Goal: Task Accomplishment & Management: Manage account settings

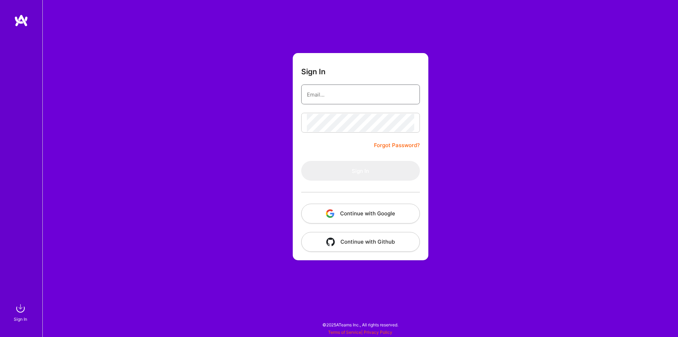
click at [334, 94] on input "email" at bounding box center [360, 94] width 107 height 18
type input "[PERSON_NAME][EMAIL_ADDRESS][DOMAIN_NAME]"
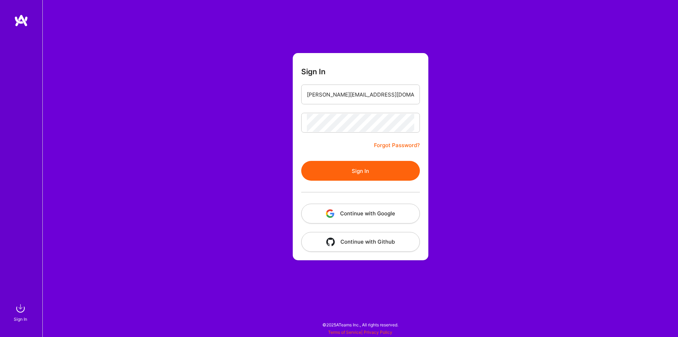
click at [393, 168] on button "Sign In" at bounding box center [360, 171] width 119 height 20
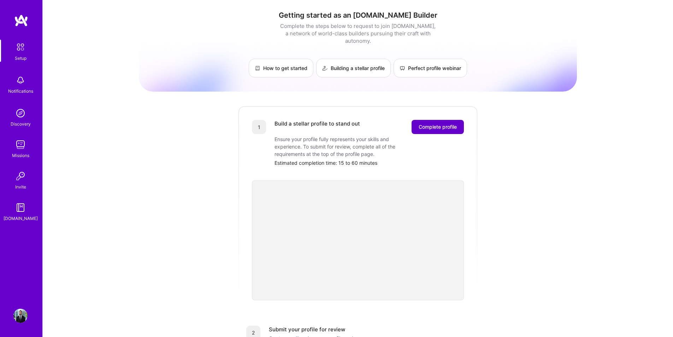
click at [427, 125] on button "Complete profile" at bounding box center [437, 127] width 52 height 14
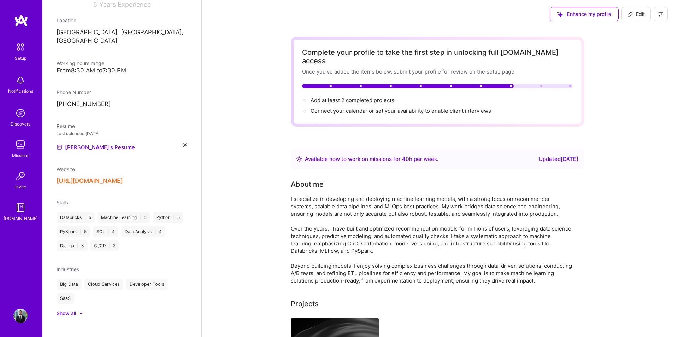
click at [540, 85] on div at bounding box center [541, 86] width 2 height 2
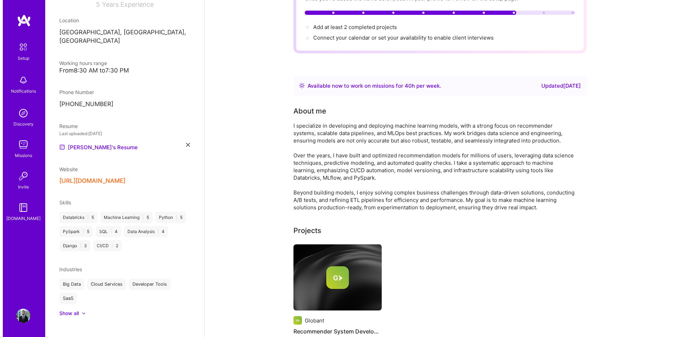
scroll to position [141, 0]
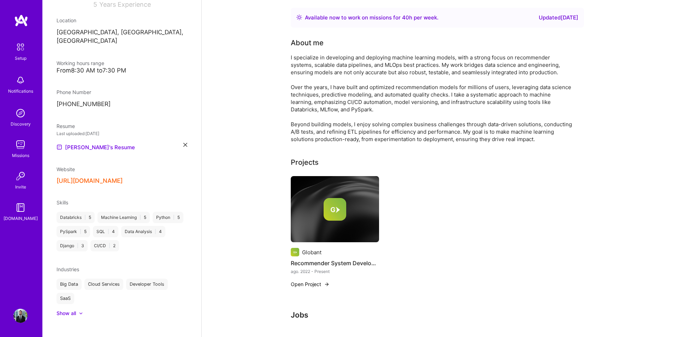
click at [428, 230] on div "Globant Recommender System Development ago. 2022 - Present Open Project" at bounding box center [437, 236] width 293 height 120
click at [352, 258] on h4 "Recommender System Development" at bounding box center [335, 262] width 88 height 9
click at [317, 280] on button "Open Project" at bounding box center [310, 283] width 39 height 7
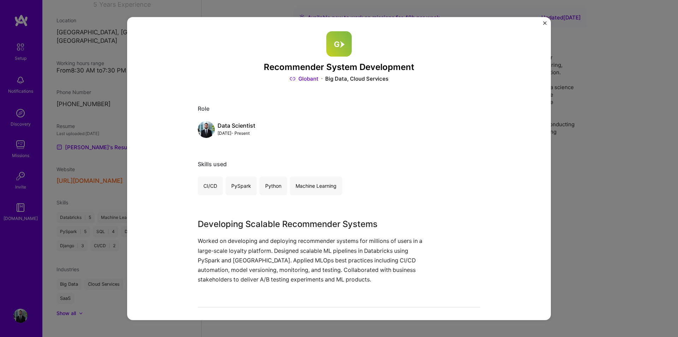
click at [614, 212] on div "Recommender System Development Globant Big Data, Cloud Services Role Data Scien…" at bounding box center [339, 168] width 678 height 337
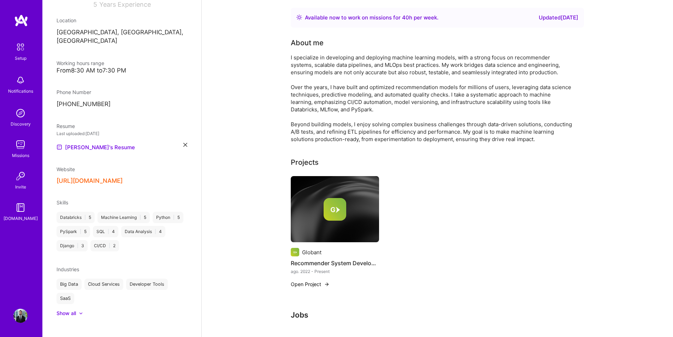
scroll to position [106, 0]
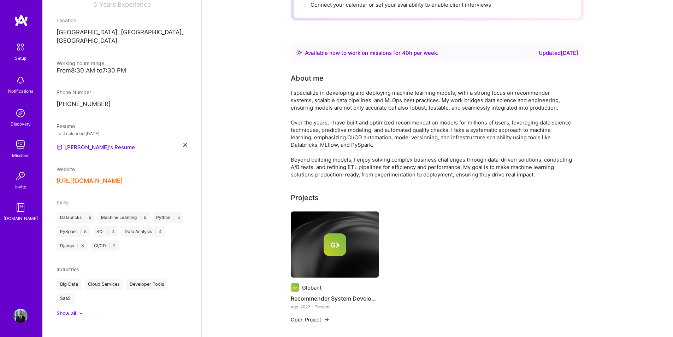
click at [416, 274] on div "Globant Recommender System Development ago. 2022 - Present Open Project" at bounding box center [437, 271] width 293 height 120
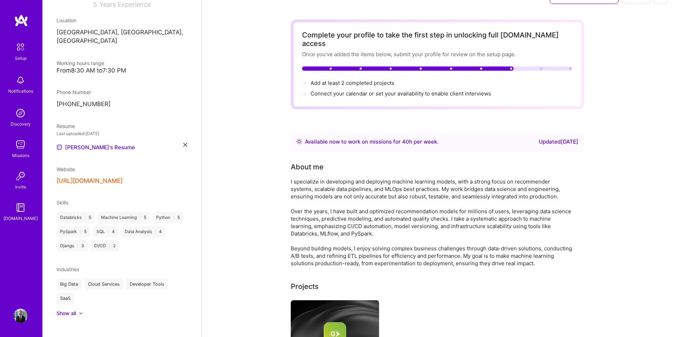
scroll to position [0, 0]
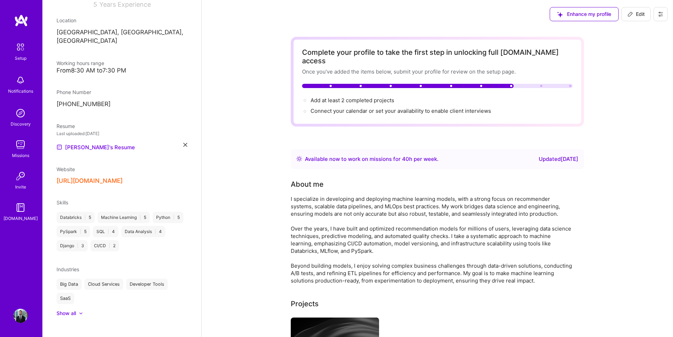
click at [634, 17] on span "Edit" at bounding box center [635, 14] width 17 height 7
select select "BR"
select select "Right Now"
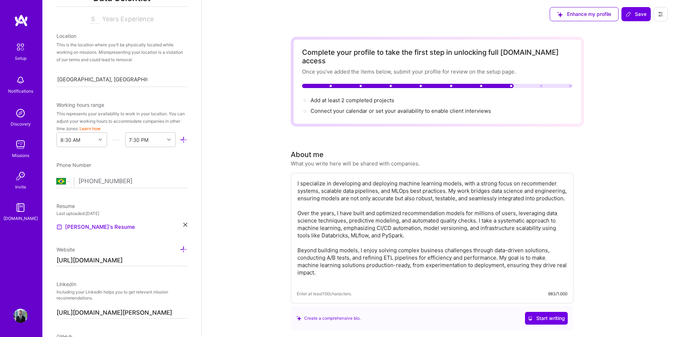
scroll to position [129, 0]
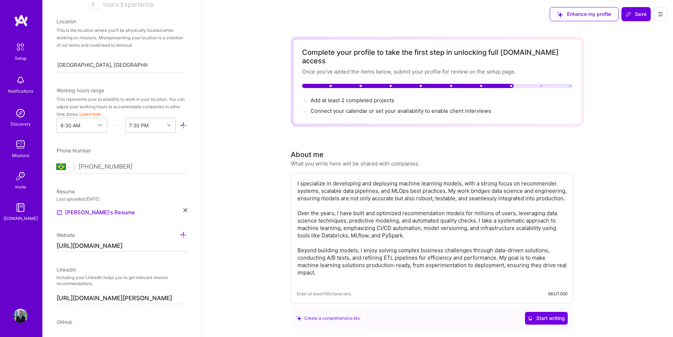
click at [379, 197] on textarea "I specialize in developing and deploying machine learning models, with a strong…" at bounding box center [432, 231] width 271 height 105
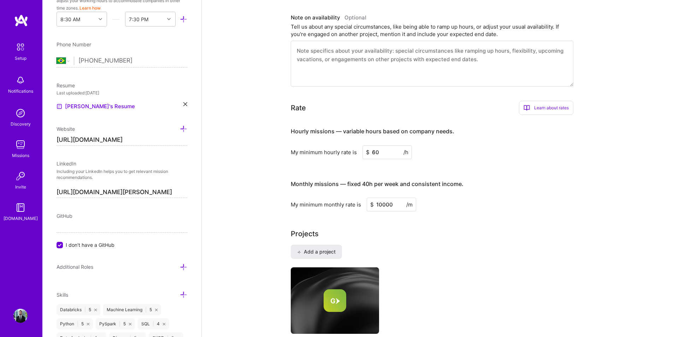
scroll to position [459, 0]
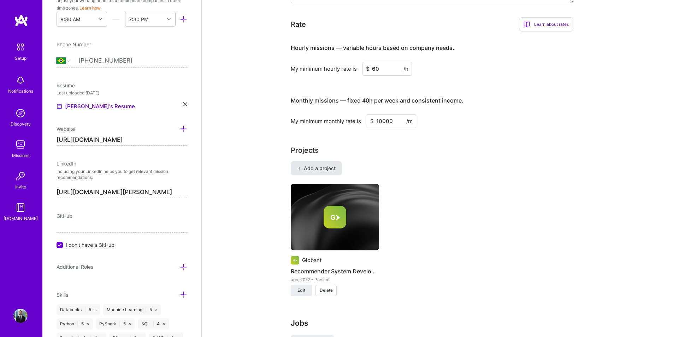
click at [318, 165] on button "Add a project" at bounding box center [316, 168] width 51 height 14
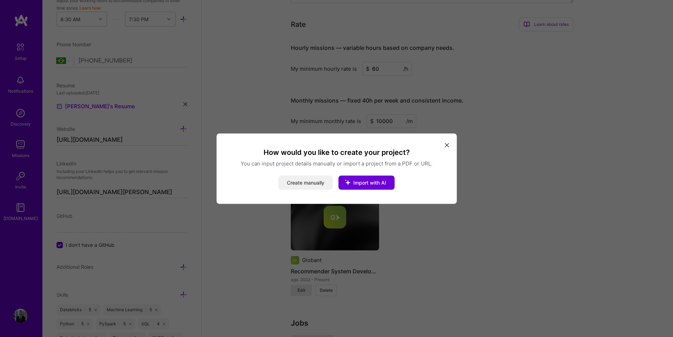
click at [313, 185] on button "Create manually" at bounding box center [305, 182] width 54 height 14
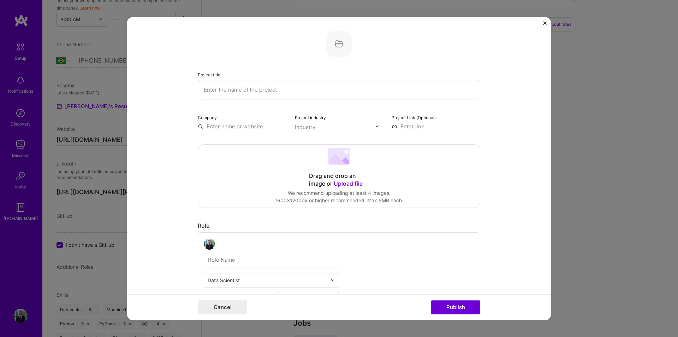
click at [546, 23] on img "Close" at bounding box center [545, 23] width 4 height 4
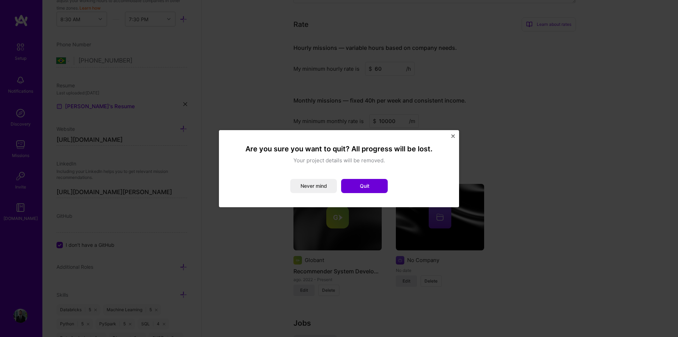
click at [372, 183] on button "Quit" at bounding box center [364, 186] width 47 height 14
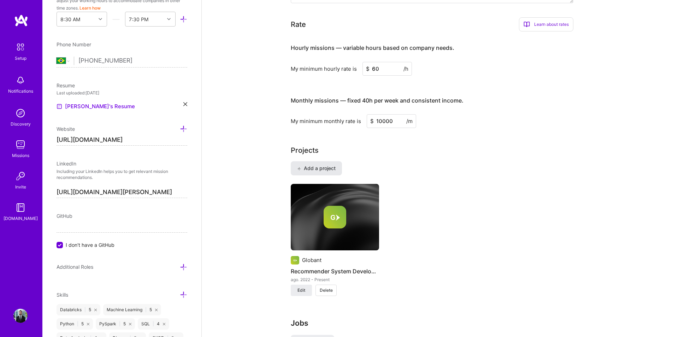
click at [324, 165] on span "Add a project" at bounding box center [316, 168] width 38 height 7
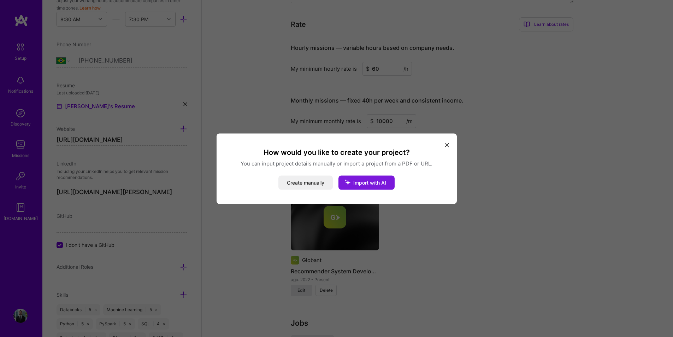
click at [373, 185] on span "Import with AI" at bounding box center [369, 182] width 33 height 6
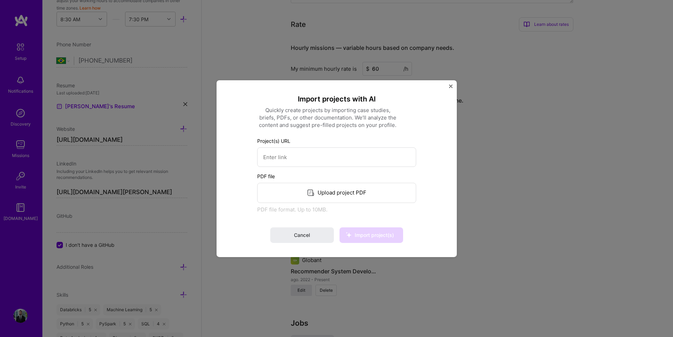
click at [452, 87] on img "Close" at bounding box center [451, 86] width 4 height 4
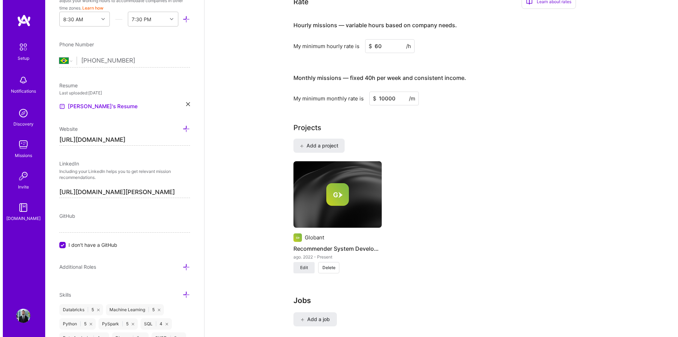
scroll to position [494, 0]
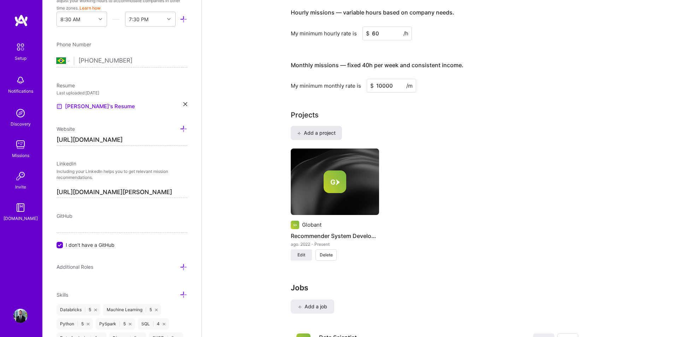
click at [331, 129] on span "Add a project" at bounding box center [316, 132] width 38 height 7
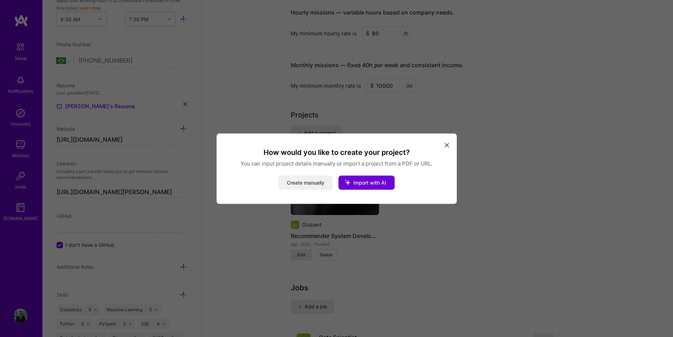
click at [307, 184] on button "Create manually" at bounding box center [305, 182] width 54 height 14
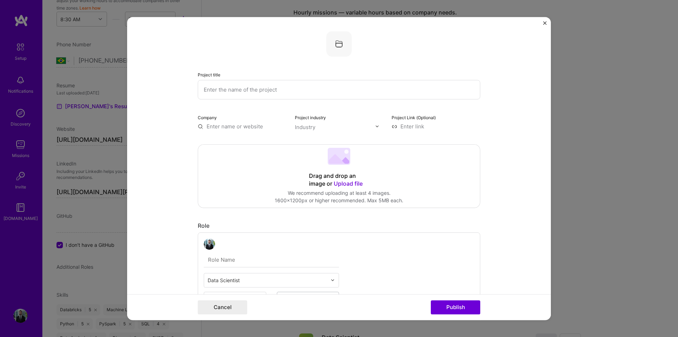
click at [260, 93] on input "text" at bounding box center [339, 89] width 283 height 19
drag, startPoint x: 318, startPoint y: 85, endPoint x: 256, endPoint y: 93, distance: 62.2
click at [256, 93] on input "Project Management Django Application" at bounding box center [339, 89] width 283 height 19
type input "Project Management Django Application"
click at [521, 195] on form "Project title Project Management Django Application Company Project industry In…" at bounding box center [339, 168] width 424 height 303
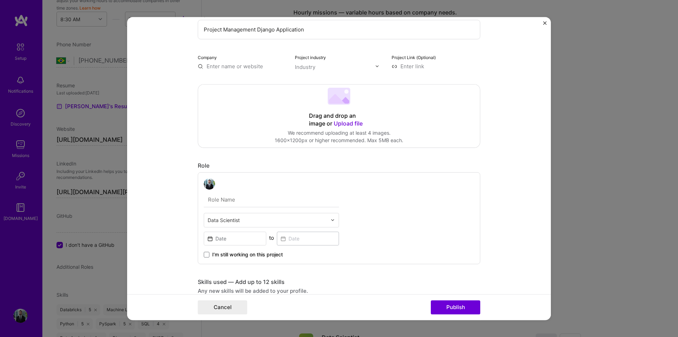
scroll to position [71, 0]
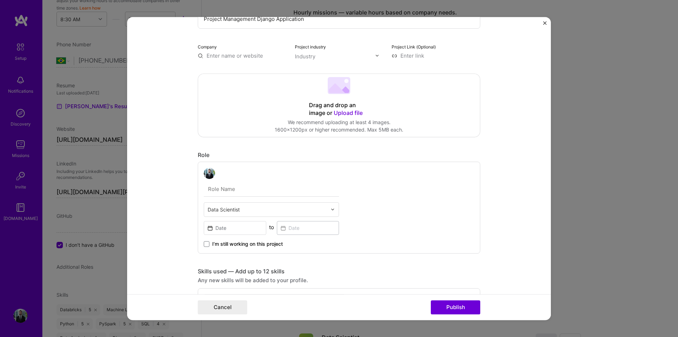
click at [241, 204] on div "Data Scientist" at bounding box center [267, 209] width 126 height 14
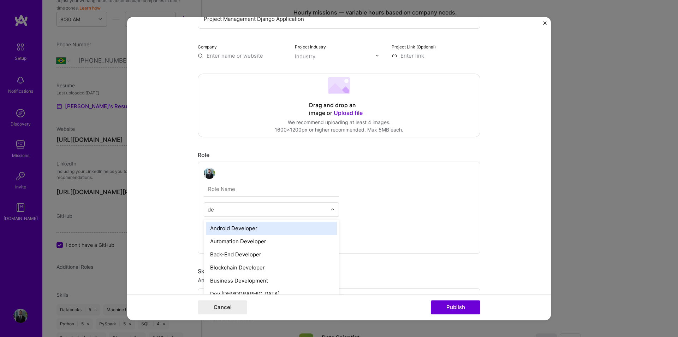
type input "d"
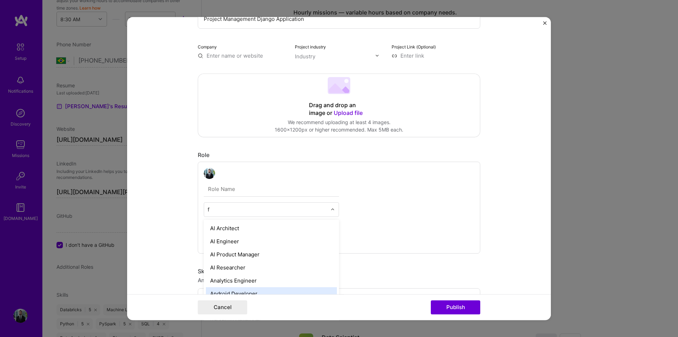
type input "fu"
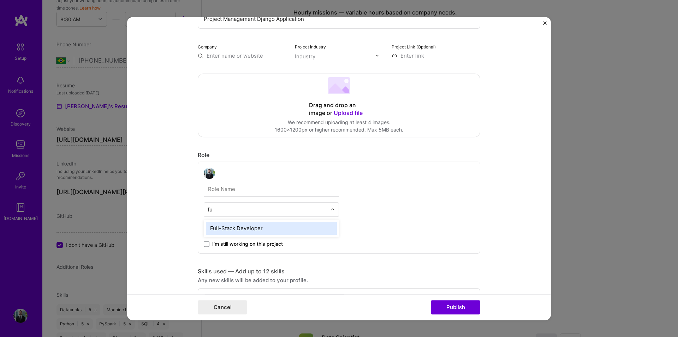
click at [246, 230] on div "Full-Stack Developer" at bounding box center [271, 227] width 131 height 13
click at [398, 228] on div "option Full-Stack Developer, selected. Select is focused ,type to refine list, …" at bounding box center [339, 207] width 283 height 92
click at [213, 233] on input at bounding box center [235, 228] width 63 height 14
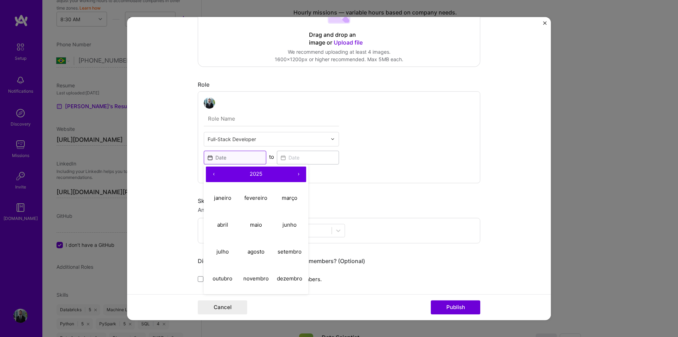
scroll to position [141, 0]
click at [211, 172] on button "‹" at bounding box center [214, 174] width 16 height 16
click at [226, 200] on abbr "janeiro" at bounding box center [222, 197] width 17 height 7
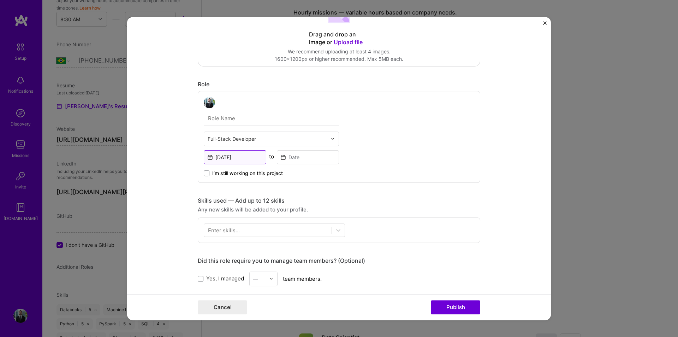
click at [244, 158] on input "[DATE]" at bounding box center [235, 157] width 63 height 14
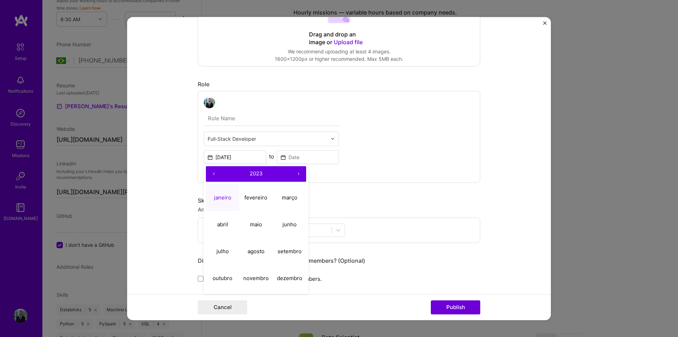
click at [210, 177] on button "‹" at bounding box center [214, 174] width 16 height 16
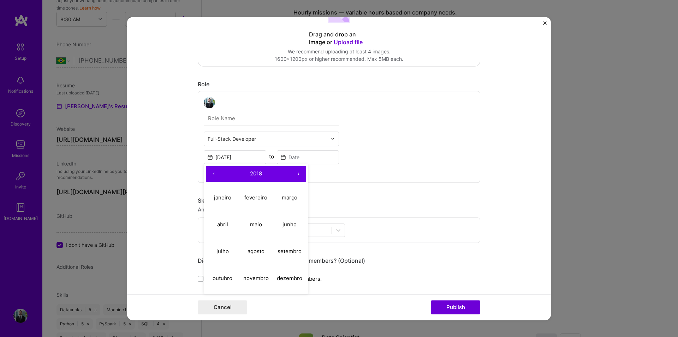
click at [294, 175] on button "›" at bounding box center [299, 174] width 16 height 16
click at [221, 198] on abbr "janeiro" at bounding box center [222, 197] width 17 height 7
type input "[DATE]"
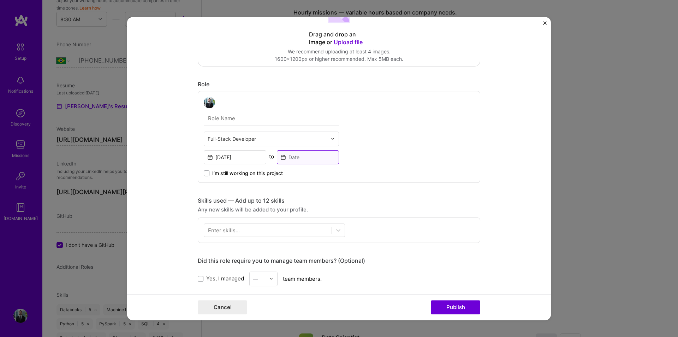
click at [290, 160] on input at bounding box center [308, 157] width 63 height 14
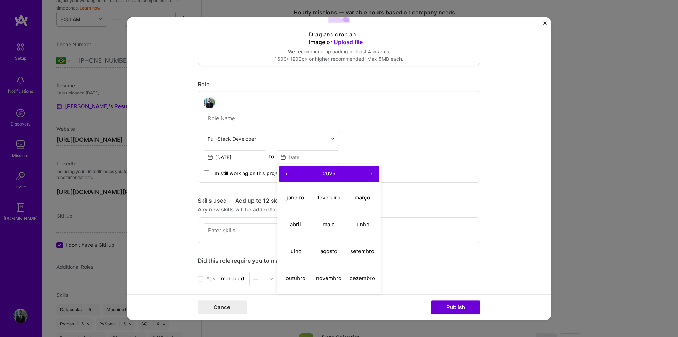
click at [279, 176] on button "‹" at bounding box center [287, 174] width 16 height 16
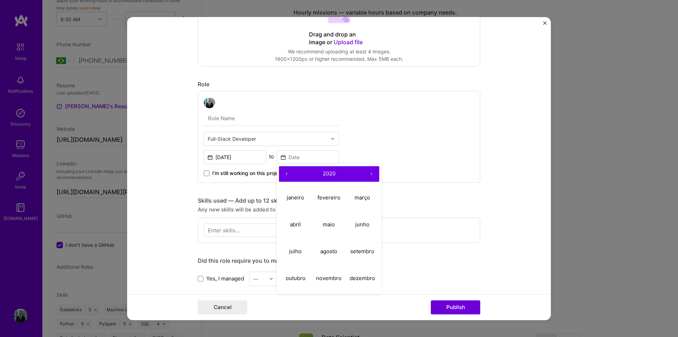
click at [279, 176] on button "‹" at bounding box center [287, 174] width 16 height 16
click at [361, 231] on button "junho" at bounding box center [363, 224] width 34 height 27
type input "[DATE]"
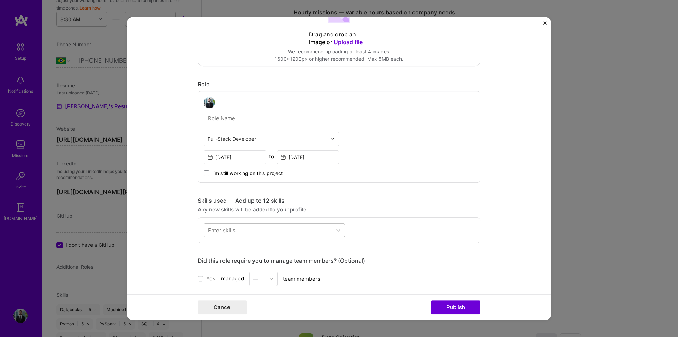
click at [250, 226] on div at bounding box center [268, 230] width 128 height 12
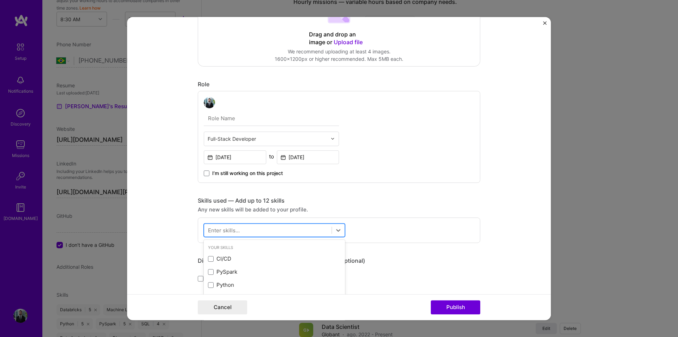
scroll to position [506, 0]
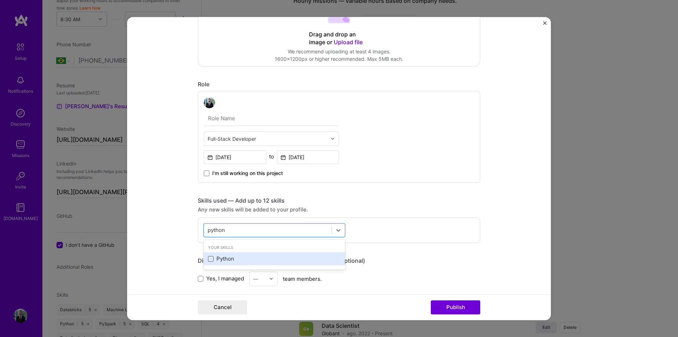
click at [208, 259] on span at bounding box center [211, 259] width 6 height 6
click at [0, 0] on input "checkbox" at bounding box center [0, 0] width 0 height 0
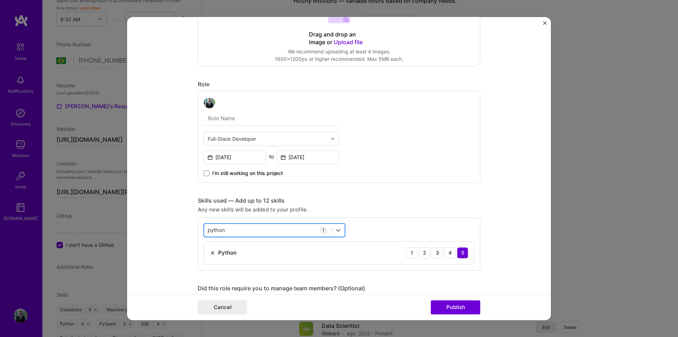
click at [275, 228] on div "python python" at bounding box center [268, 230] width 128 height 12
click at [274, 230] on div "python python" at bounding box center [268, 230] width 128 height 12
type input "p"
click at [210, 260] on span at bounding box center [211, 259] width 6 height 6
click at [0, 0] on input "checkbox" at bounding box center [0, 0] width 0 height 0
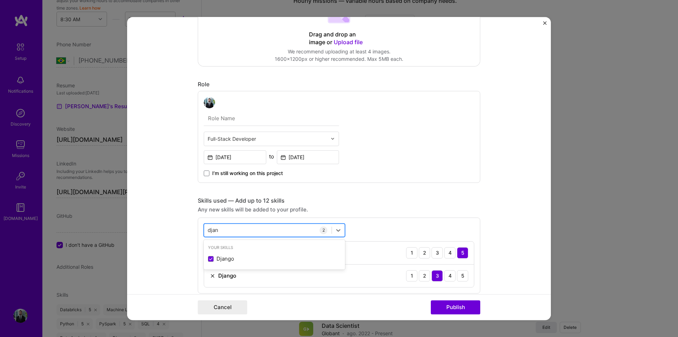
click at [260, 234] on div "djan djan" at bounding box center [268, 230] width 128 height 12
click at [259, 232] on div "djan djan" at bounding box center [268, 230] width 128 height 12
click at [258, 232] on div "djan djan" at bounding box center [268, 230] width 128 height 12
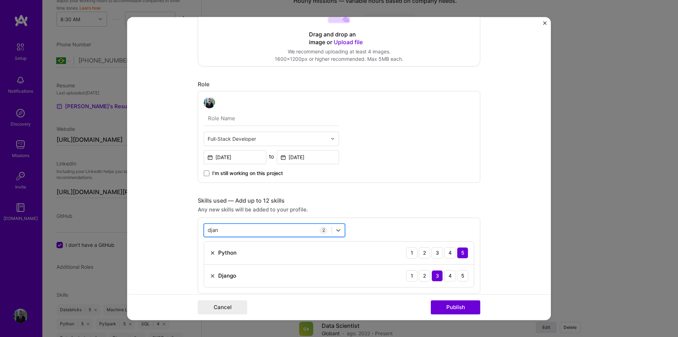
click at [237, 229] on div "djan djan" at bounding box center [268, 230] width 128 height 12
type input "d"
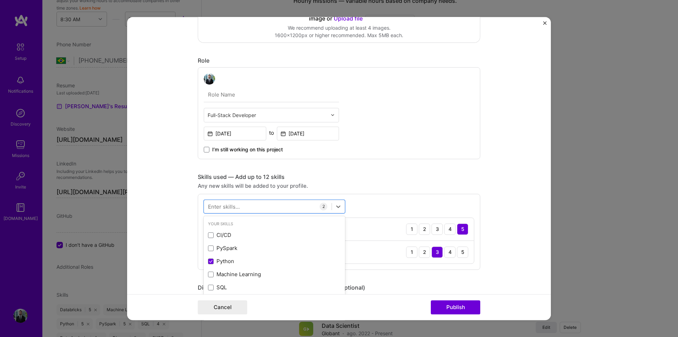
scroll to position [212, 0]
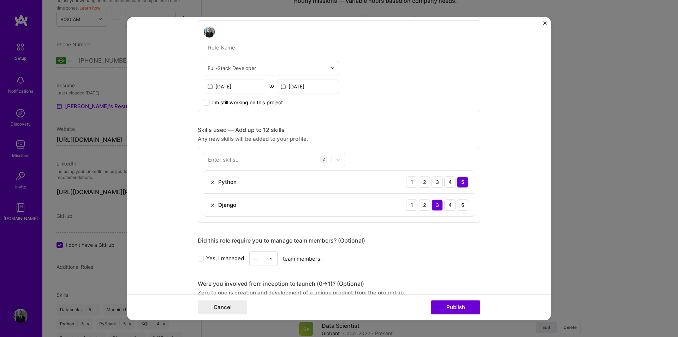
click at [377, 153] on div "Enter skills... 2 Python 1 2 3 4 5 Django 1 2 3 4 5" at bounding box center [339, 185] width 283 height 76
click at [446, 207] on div "4" at bounding box center [449, 204] width 11 height 11
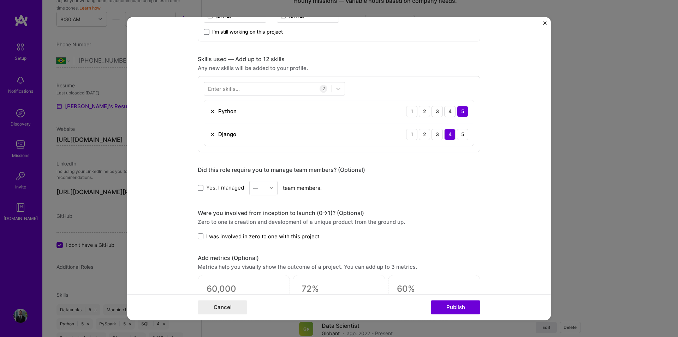
scroll to position [318, 0]
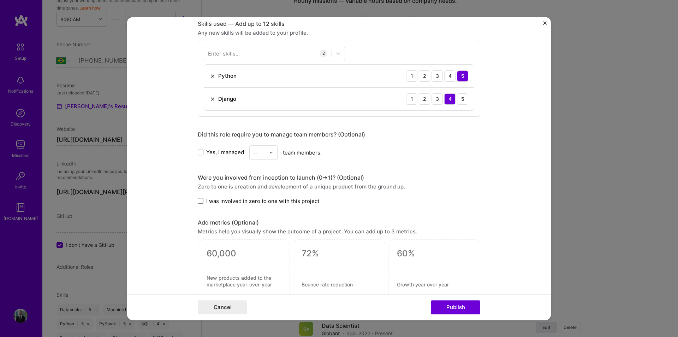
click at [201, 201] on label "I was involved in zero to one with this project" at bounding box center [259, 200] width 122 height 7
click at [0, 0] on input "I was involved in zero to one with this project" at bounding box center [0, 0] width 0 height 0
click at [201, 201] on label "I was involved in zero to one with this project" at bounding box center [259, 200] width 122 height 7
click at [0, 0] on input "I was involved in zero to one with this project" at bounding box center [0, 0] width 0 height 0
click at [185, 202] on form "Project title Project Management Django Application Company Project industry In…" at bounding box center [339, 168] width 424 height 303
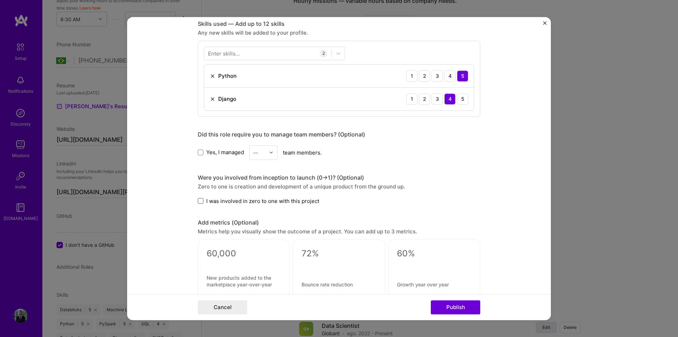
click at [201, 202] on span at bounding box center [201, 201] width 6 height 6
click at [0, 0] on input "I was involved in zero to one with this project" at bounding box center [0, 0] width 0 height 0
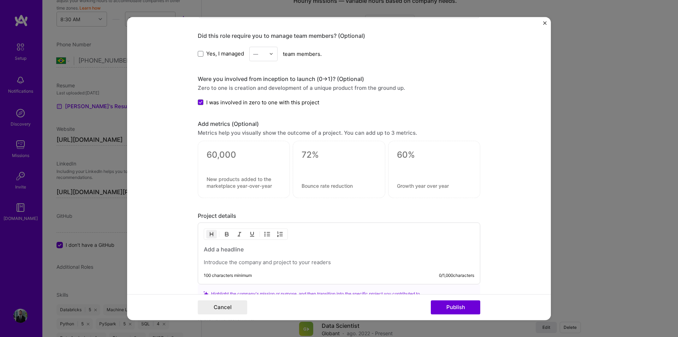
scroll to position [424, 0]
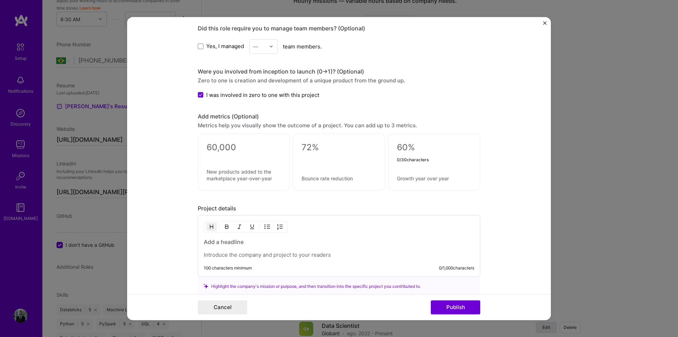
click at [403, 148] on textarea at bounding box center [434, 147] width 75 height 11
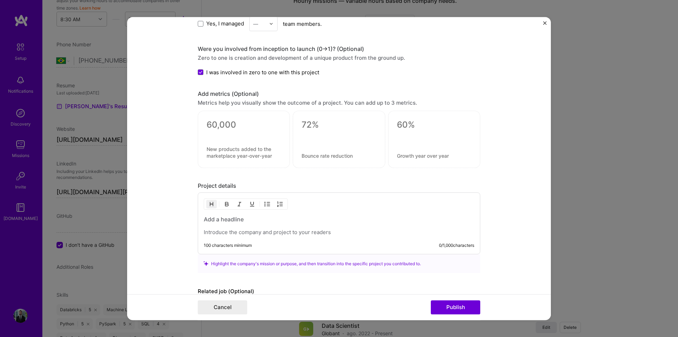
scroll to position [488, 0]
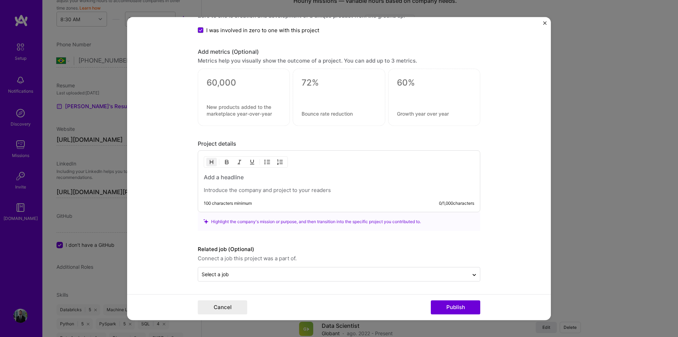
click at [276, 189] on p at bounding box center [339, 189] width 271 height 7
click at [246, 187] on p at bounding box center [339, 189] width 271 height 7
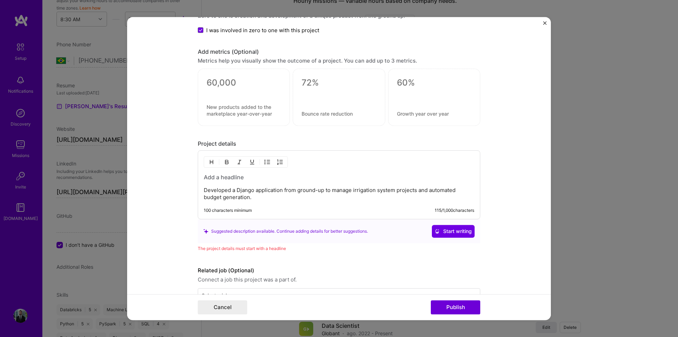
click at [231, 92] on div at bounding box center [244, 91] width 75 height 7
click at [220, 74] on div at bounding box center [244, 97] width 92 height 57
click at [223, 49] on div "Add metrics (Optional)" at bounding box center [339, 51] width 283 height 7
click at [215, 58] on div "Metrics help you visually show the outcome of a project. You can add up to 3 me…" at bounding box center [339, 60] width 283 height 7
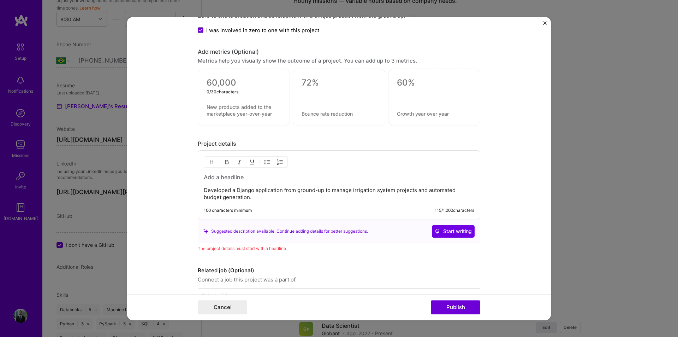
click at [215, 81] on textarea at bounding box center [244, 82] width 75 height 11
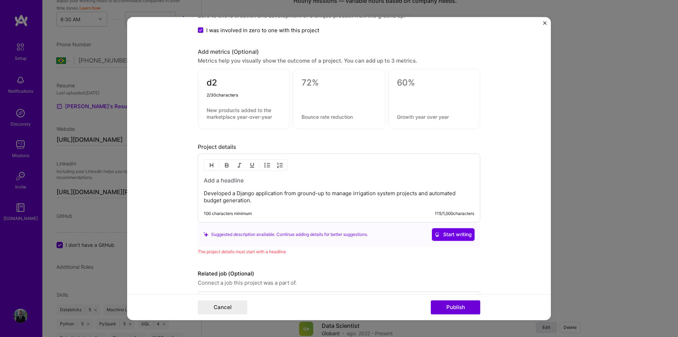
type textarea "d"
click at [236, 111] on textarea at bounding box center [244, 113] width 75 height 13
click at [266, 201] on p "Developed a Django application from ground-up to manage irrigation system proje…" at bounding box center [339, 197] width 271 height 14
click at [413, 193] on p "Developed a Django application from ground-up to manage irrigation system proje…" at bounding box center [339, 197] width 271 height 14
click at [260, 201] on p "Developed a Django application from ground-up to manage irrigation system proje…" at bounding box center [339, 197] width 271 height 14
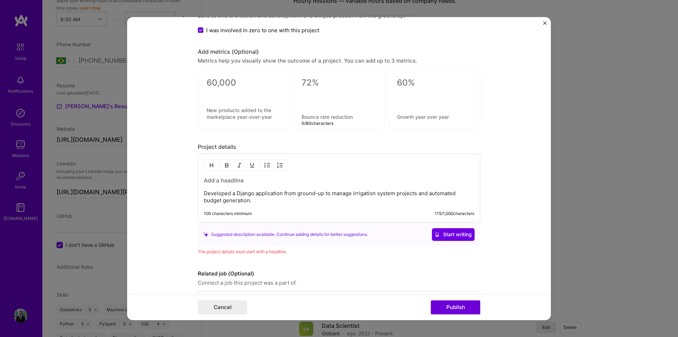
click at [320, 120] on div "0 / 80 characters" at bounding box center [339, 99] width 92 height 60
click at [236, 115] on textarea at bounding box center [244, 113] width 75 height 13
paste textarea "Reduced budget delivery time by 95%"
type textarea "Reduced budget delivery time by 95%"
click at [217, 79] on textarea at bounding box center [244, 84] width 75 height 14
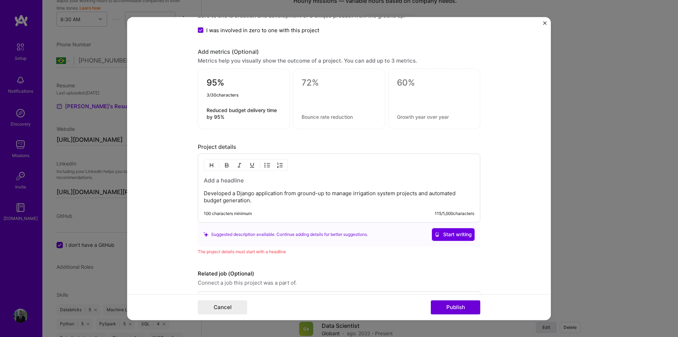
type textarea "95%"
click at [318, 83] on textarea at bounding box center [339, 82] width 75 height 11
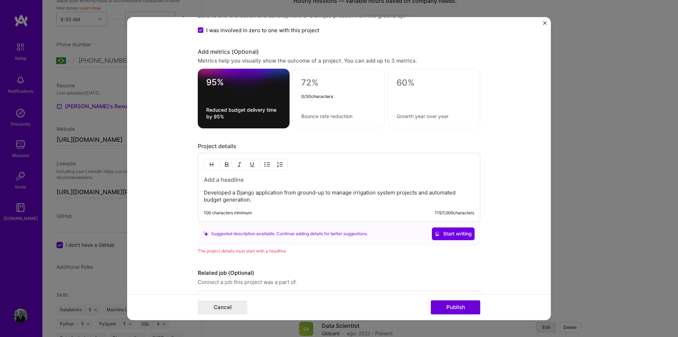
click at [514, 105] on form "Project title Project Management Django Application Company Project industry In…" at bounding box center [339, 168] width 424 height 303
click at [266, 201] on p "Developed a Django application from ground-up to manage irrigation system proje…" at bounding box center [339, 196] width 271 height 14
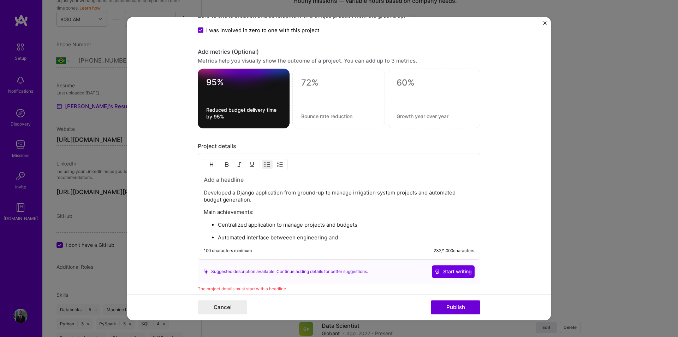
click at [286, 235] on p "Automated interface betweeen engineering and" at bounding box center [346, 237] width 256 height 7
click at [345, 238] on p "Automated interface between engineering and" at bounding box center [346, 237] width 256 height 7
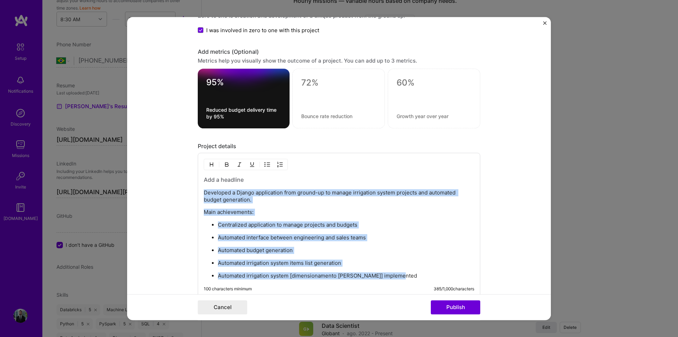
drag, startPoint x: 406, startPoint y: 272, endPoint x: 196, endPoint y: 186, distance: 227.1
click at [198, 186] on div "Developed a Django application from ground-up to manage irrigation system proje…" at bounding box center [339, 225] width 283 height 145
copy div "Developed a Django application from ground-up to manage irrigation system proje…"
click at [349, 278] on p "Automated irrigation system [dimensionamento [PERSON_NAME]] implemented" at bounding box center [346, 275] width 256 height 7
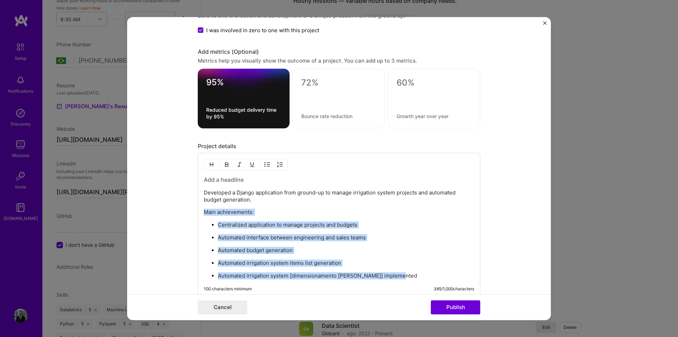
drag, startPoint x: 379, startPoint y: 264, endPoint x: 196, endPoint y: 212, distance: 190.5
click at [198, 212] on div "Developed a Django application from ground-up to manage irrigation system proje…" at bounding box center [339, 225] width 283 height 145
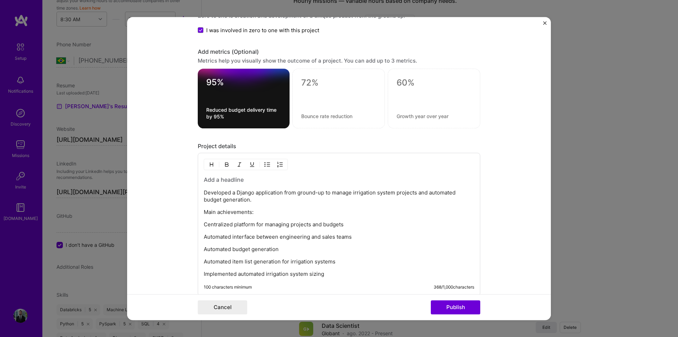
click at [204, 225] on p "Centralized platform for managing projects and budgets" at bounding box center [339, 224] width 271 height 7
click at [201, 236] on div "Developed a Django application from ground-up to manage irrigation system proje…" at bounding box center [339, 224] width 283 height 143
click at [204, 236] on p "Automated interface between engineering and sales teams" at bounding box center [339, 236] width 271 height 7
click at [204, 249] on p "Automated budget generation" at bounding box center [339, 249] width 271 height 7
click at [204, 251] on p "Automated budget generation" at bounding box center [339, 249] width 271 height 7
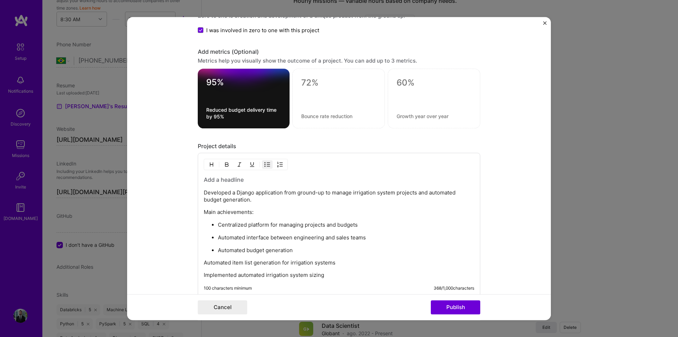
click at [204, 260] on p "Automated item list generation for irrigation systems" at bounding box center [339, 262] width 271 height 7
click at [204, 274] on p "Implemented automated irrigation system sizing" at bounding box center [339, 275] width 271 height 7
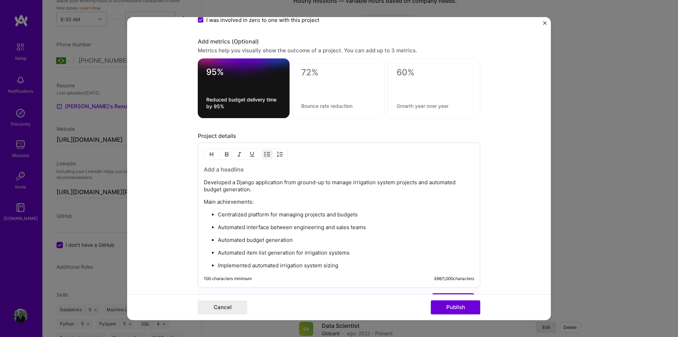
scroll to position [482, 0]
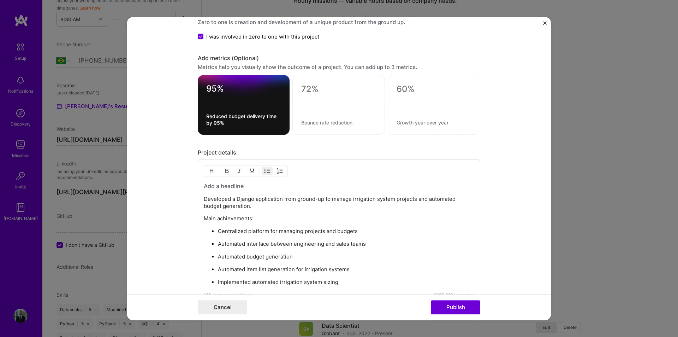
click at [256, 208] on p "Developed a Django application from ground-up to manage irrigation system proje…" at bounding box center [339, 202] width 271 height 14
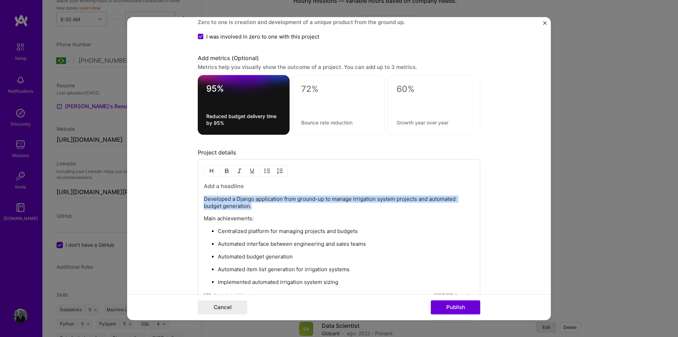
drag, startPoint x: 258, startPoint y: 206, endPoint x: 202, endPoint y: 200, distance: 55.8
click at [204, 200] on p "Developed a Django application from ground-up to manage irrigation system proje…" at bounding box center [339, 202] width 271 height 14
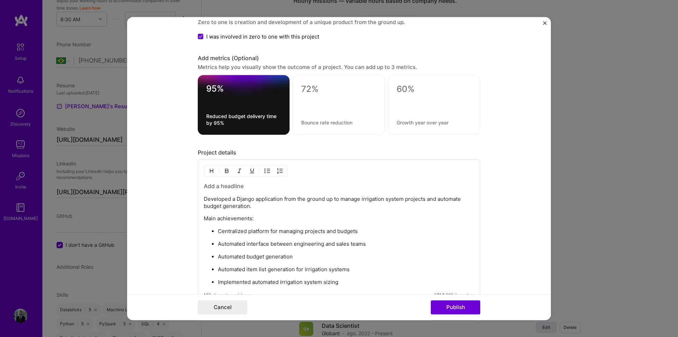
click at [224, 188] on h3 at bounding box center [339, 186] width 271 height 8
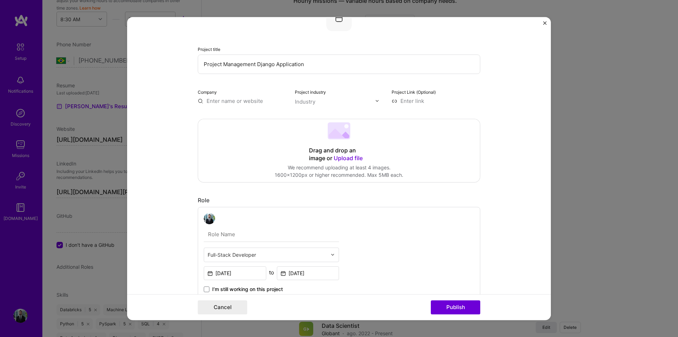
scroll to position [0, 0]
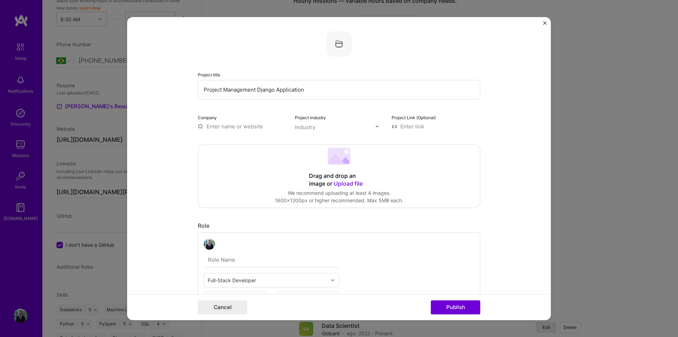
drag, startPoint x: 332, startPoint y: 91, endPoint x: 209, endPoint y: 103, distance: 123.5
click at [176, 85] on form "Project title Project Management Django Application Company Project industry In…" at bounding box center [339, 168] width 424 height 303
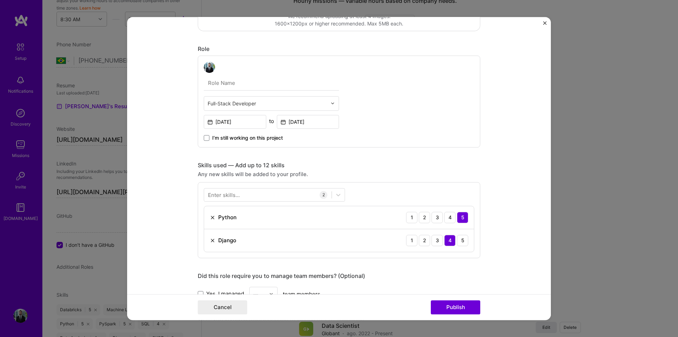
scroll to position [424, 0]
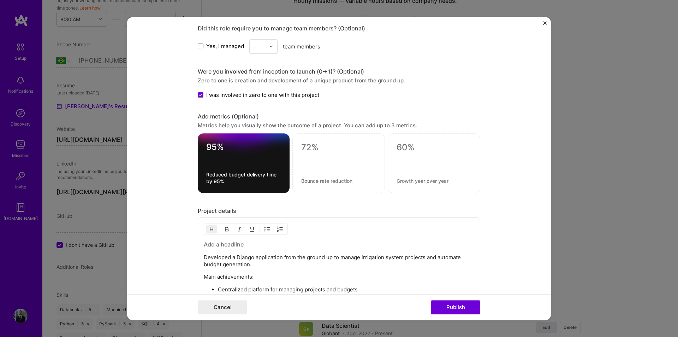
click at [261, 244] on h3 at bounding box center [339, 244] width 271 height 8
click at [502, 233] on form "Project title Project Management Django Application Company Project industry In…" at bounding box center [339, 168] width 424 height 303
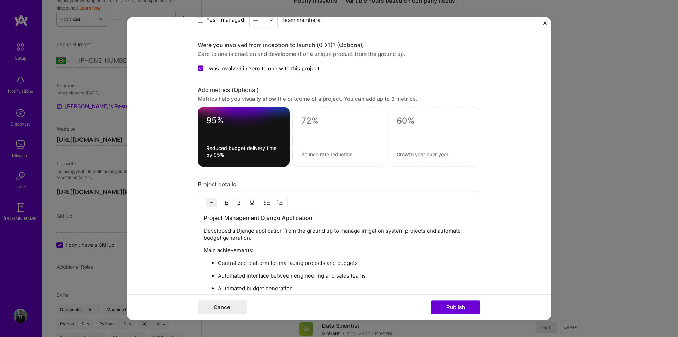
scroll to position [494, 0]
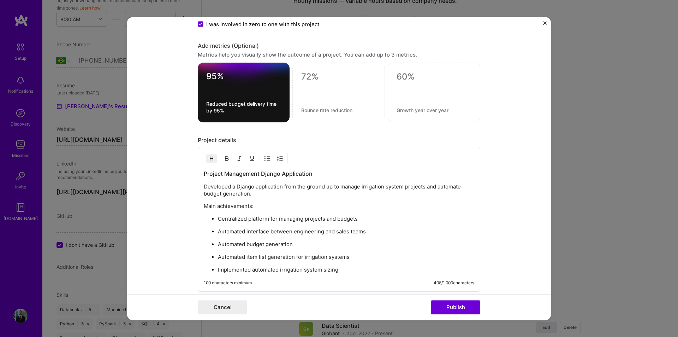
click at [272, 196] on p "Developed a Django application from the ground up to manage irrigation system p…" at bounding box center [339, 190] width 271 height 14
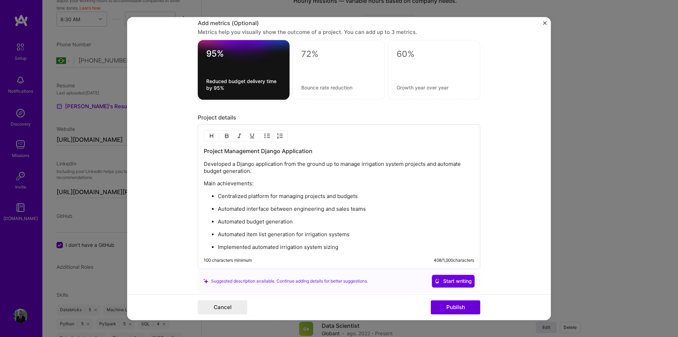
scroll to position [530, 0]
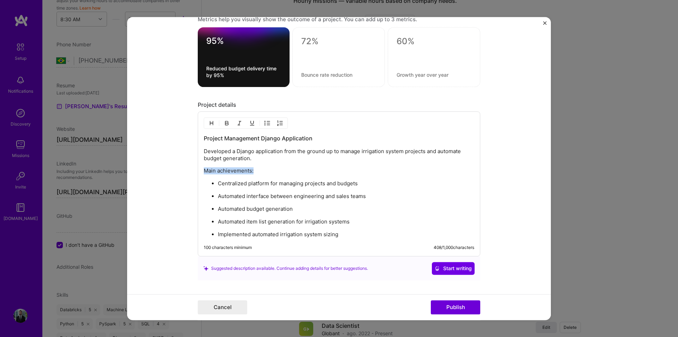
drag, startPoint x: 262, startPoint y: 169, endPoint x: 189, endPoint y: 169, distance: 72.8
click at [189, 169] on form "Project title Project Management Django Application Company Project industry In…" at bounding box center [339, 168] width 424 height 303
click at [318, 196] on p "Automated interface between engineering and sales teams" at bounding box center [346, 195] width 256 height 7
click at [334, 169] on p "Main achievements:" at bounding box center [339, 170] width 271 height 7
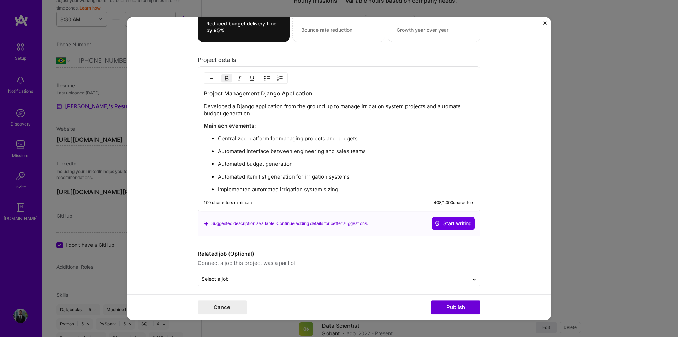
scroll to position [579, 0]
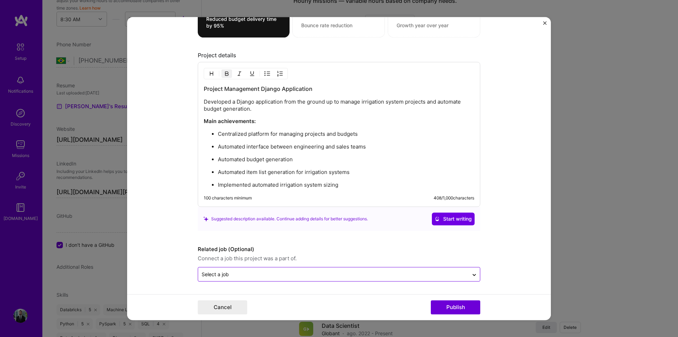
click at [287, 276] on input "text" at bounding box center [333, 273] width 263 height 7
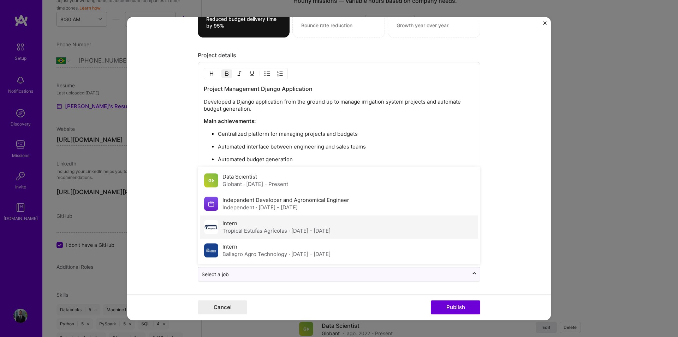
click at [282, 233] on div "Tropical Estufas Agrícolas · [DATE] - [DATE]" at bounding box center [277, 230] width 108 height 7
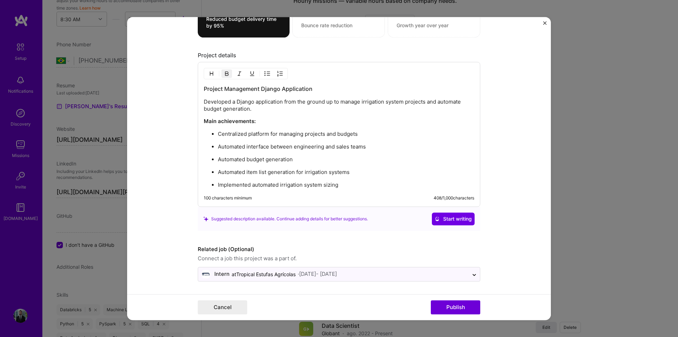
click at [507, 260] on form "Project title Project Management Django Application Company Project industry In…" at bounding box center [339, 168] width 424 height 303
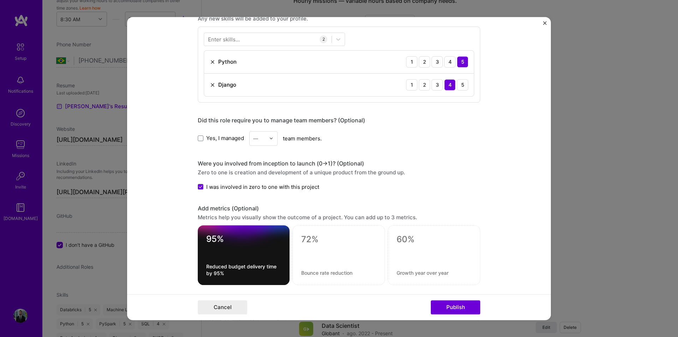
scroll to position [49, 0]
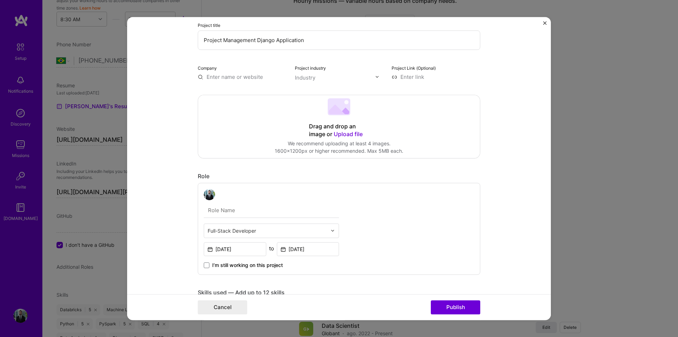
click at [256, 213] on input "text" at bounding box center [271, 210] width 135 height 15
click at [255, 213] on input "text" at bounding box center [271, 210] width 135 height 15
click at [397, 222] on div "Full-Stack Developer [DATE] to [DATE] I’m still working on this project" at bounding box center [339, 229] width 283 height 92
click at [295, 230] on input "text" at bounding box center [267, 230] width 119 height 7
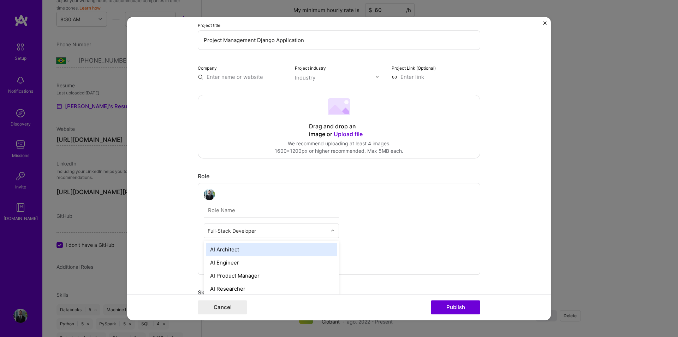
scroll to position [519, 0]
click at [393, 237] on div "option AI Architect focused, 1 of 70. 69 results available. Use Up and Down to …" at bounding box center [339, 229] width 283 height 92
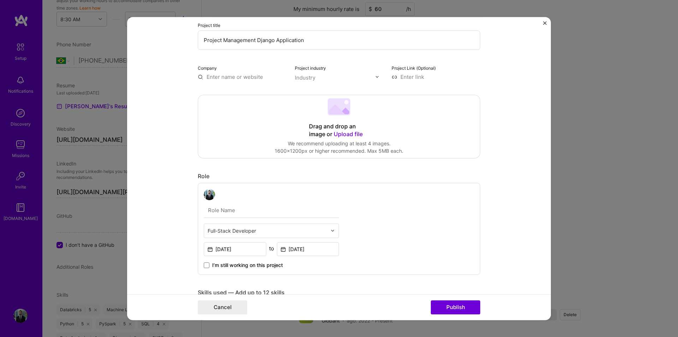
click at [249, 209] on input "text" at bounding box center [271, 210] width 135 height 15
type input "I"
click at [459, 218] on div "Full-Stack Developer [DATE] to [DATE] I’m still working on this project" at bounding box center [339, 229] width 283 height 92
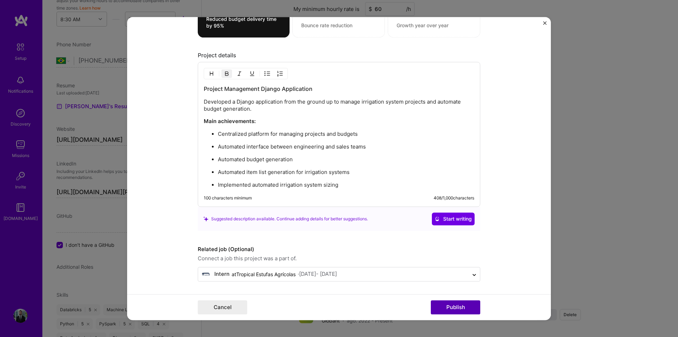
click at [462, 311] on button "Publish" at bounding box center [455, 307] width 49 height 14
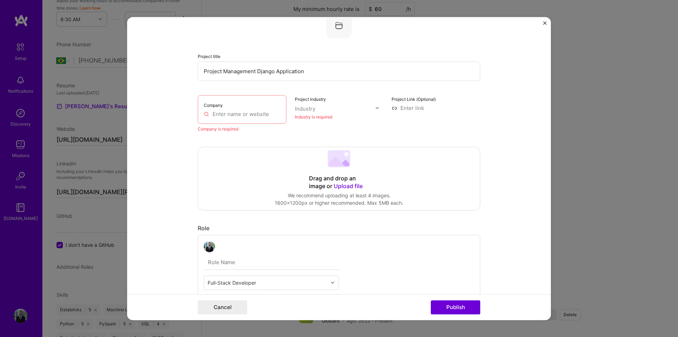
scroll to position [14, 0]
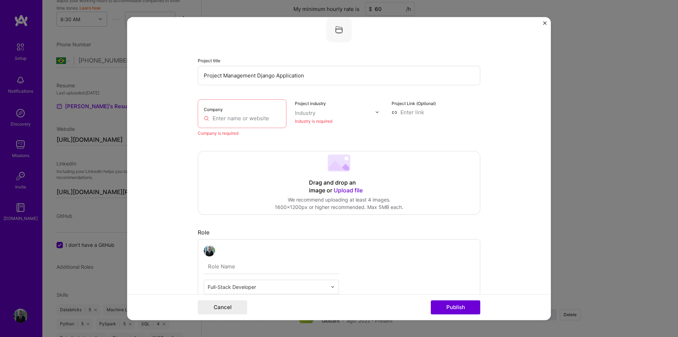
click at [242, 122] on div "Company" at bounding box center [242, 113] width 89 height 29
click at [246, 118] on input "text" at bounding box center [242, 117] width 77 height 7
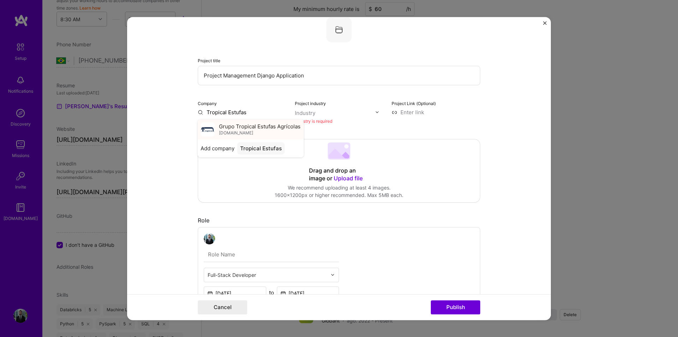
click at [232, 132] on span "[DOMAIN_NAME]" at bounding box center [236, 133] width 34 height 6
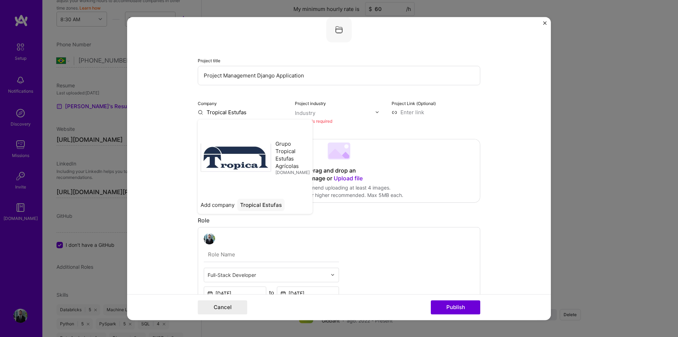
type input "Grupo Tropical Estufas Agrícolas"
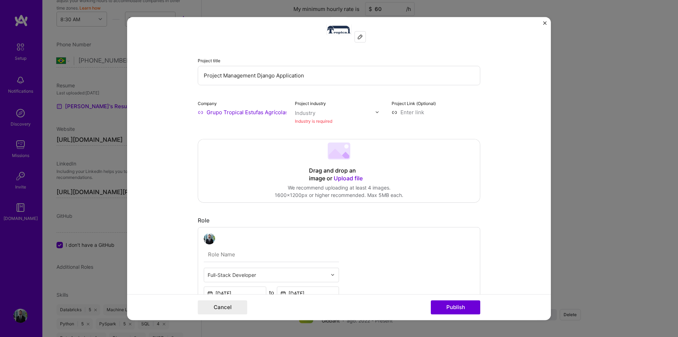
click at [318, 115] on input "text" at bounding box center [335, 112] width 81 height 7
type input "agr"
click at [301, 128] on span at bounding box center [304, 127] width 6 height 6
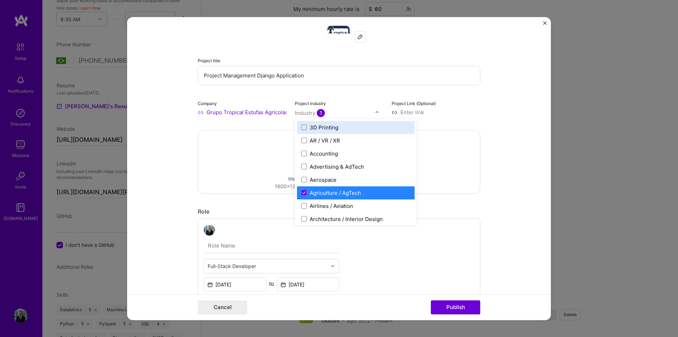
click at [478, 128] on form "Project title Project Management Django Application Company Grupo Tropical Estu…" at bounding box center [339, 168] width 424 height 303
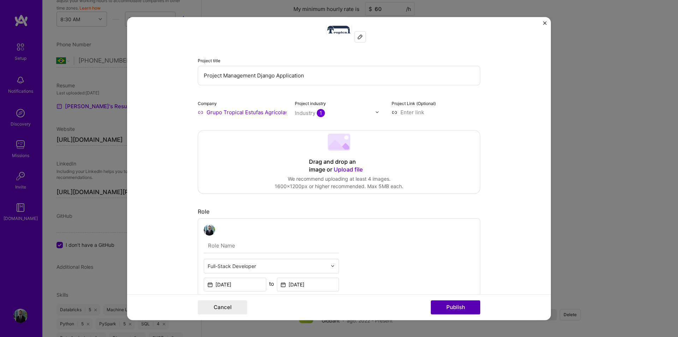
click at [455, 309] on button "Publish" at bounding box center [455, 307] width 49 height 14
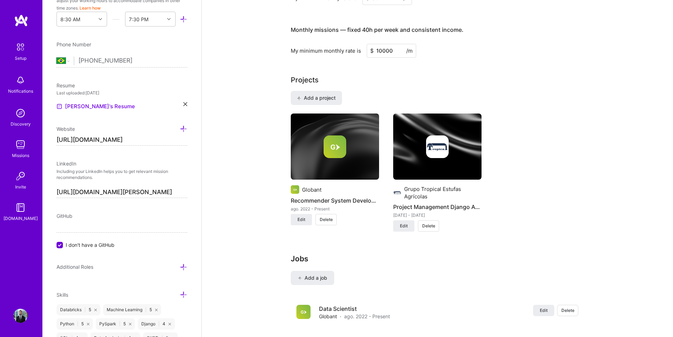
click at [333, 196] on h4 "Recommender System Development" at bounding box center [335, 200] width 88 height 9
click at [300, 216] on span "Edit" at bounding box center [301, 219] width 8 height 6
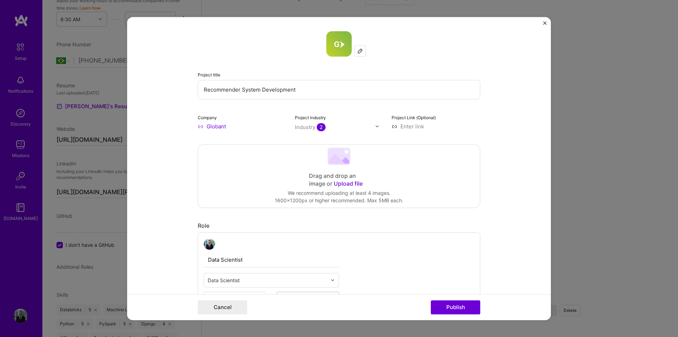
click at [214, 128] on input "Globant" at bounding box center [242, 126] width 89 height 7
click at [205, 128] on input "Globant" at bounding box center [242, 126] width 89 height 7
click at [214, 126] on input "Globant" at bounding box center [242, 126] width 89 height 7
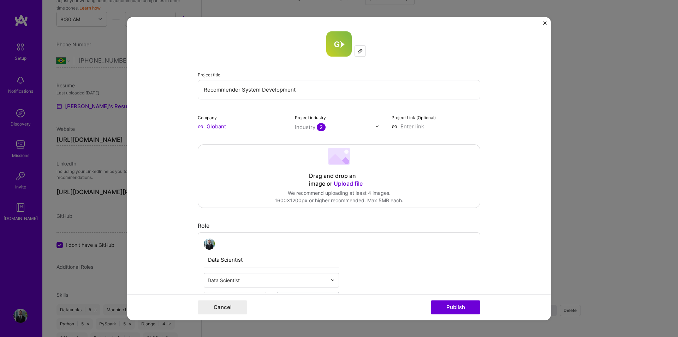
click at [214, 126] on input "Globant" at bounding box center [242, 126] width 89 height 7
click at [360, 56] on div at bounding box center [360, 50] width 11 height 11
click at [360, 52] on img at bounding box center [360, 51] width 6 height 6
click at [317, 126] on span "2" at bounding box center [321, 127] width 9 height 8
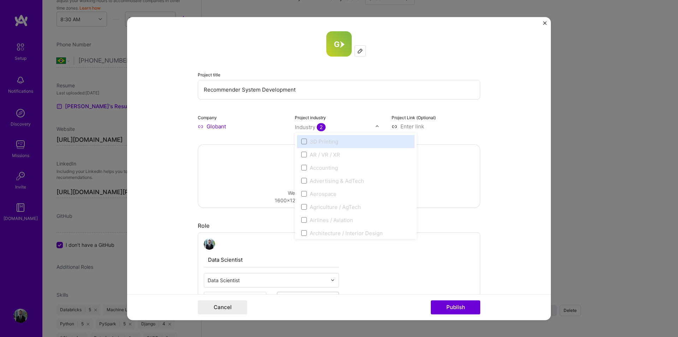
click at [263, 92] on input "Recommender System Development" at bounding box center [339, 89] width 283 height 19
click at [312, 127] on div "Industry 2" at bounding box center [310, 126] width 31 height 7
click at [232, 126] on input "Globant" at bounding box center [242, 126] width 89 height 7
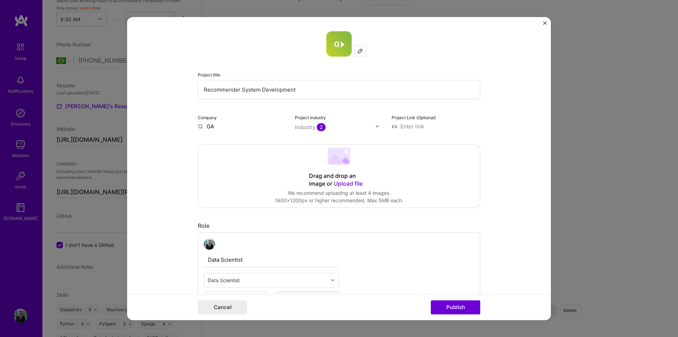
type input "G"
type input "Airmiles"
click at [223, 150] on div "Add company Airmiles" at bounding box center [251, 143] width 106 height 18
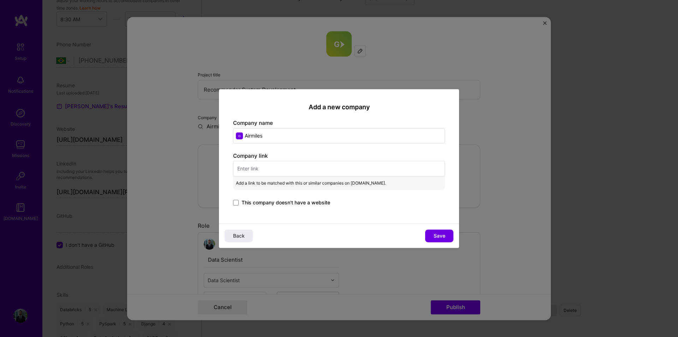
click at [266, 167] on input "text" at bounding box center [339, 169] width 212 height 16
paste input "[URL][DOMAIN_NAME]"
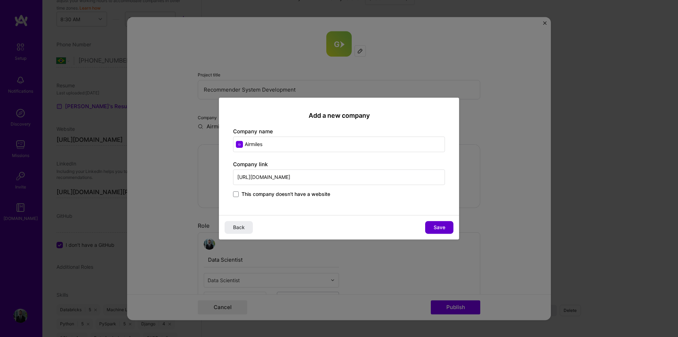
type input "[URL][DOMAIN_NAME]"
click at [439, 228] on span "Save" at bounding box center [440, 227] width 12 height 7
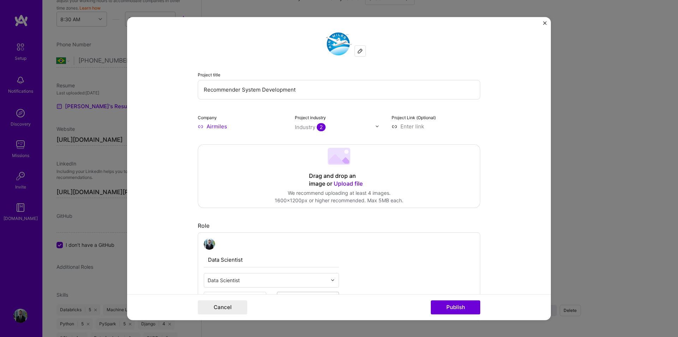
click at [314, 128] on div "Industry 2" at bounding box center [310, 126] width 31 height 7
type input "lo"
click at [302, 153] on icon at bounding box center [304, 154] width 4 height 3
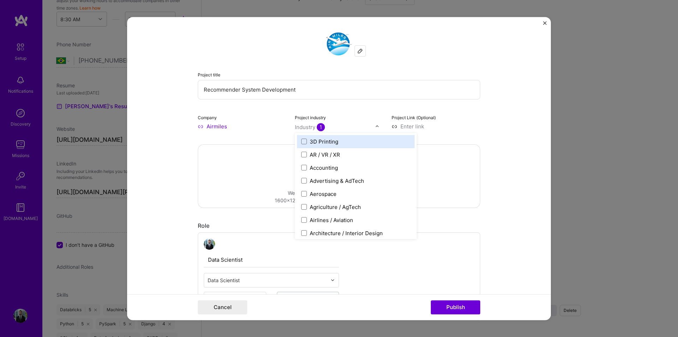
click at [319, 131] on span "1" at bounding box center [321, 127] width 8 height 8
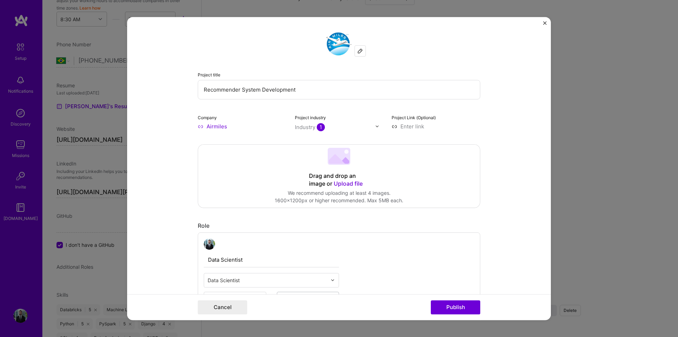
click at [317, 128] on span "1" at bounding box center [321, 127] width 8 height 8
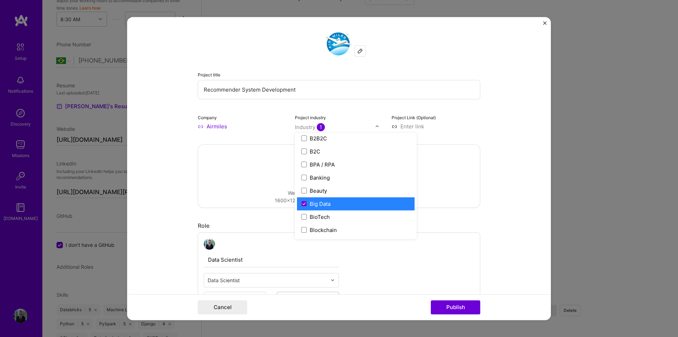
scroll to position [212, 0]
click at [302, 205] on icon at bounding box center [304, 203] width 4 height 3
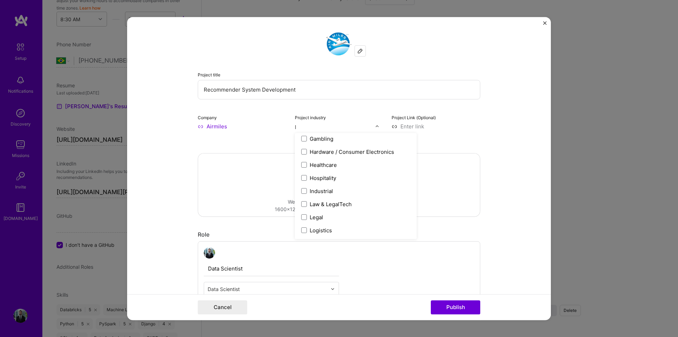
scroll to position [0, 0]
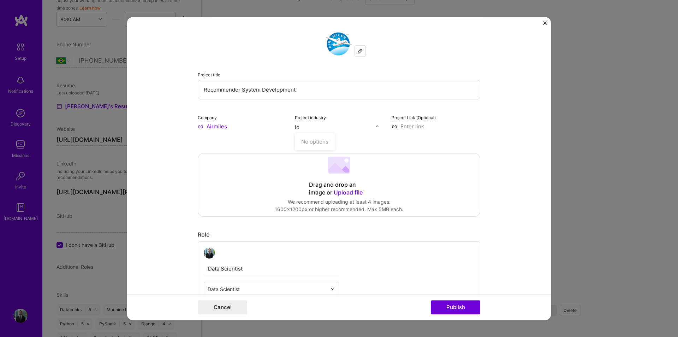
type input "l"
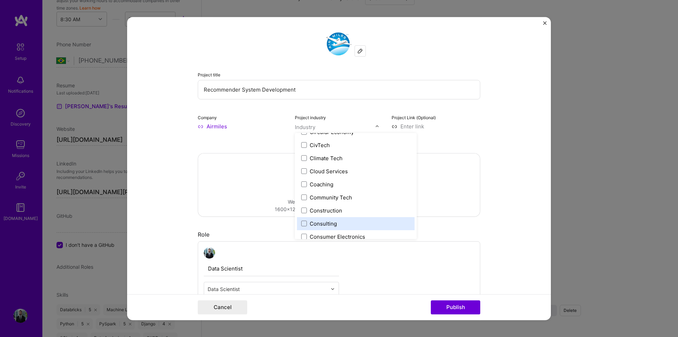
scroll to position [565, 0]
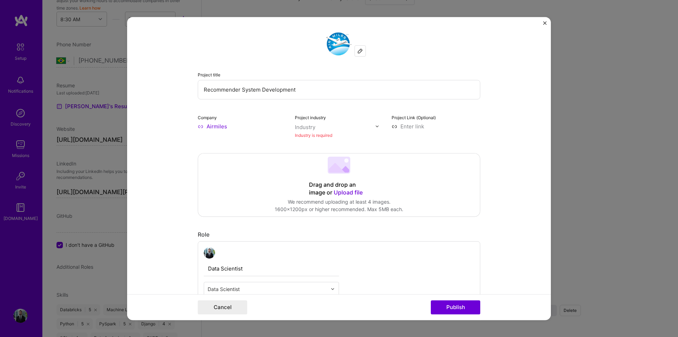
click at [311, 127] on div "Industry" at bounding box center [305, 126] width 20 height 7
click at [312, 127] on input "rewa" at bounding box center [335, 126] width 81 height 7
type input "p"
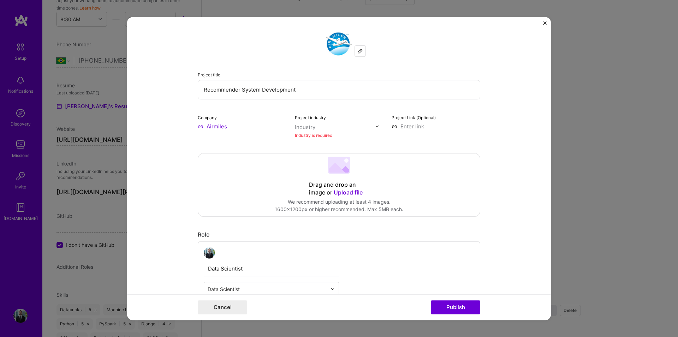
click at [312, 129] on div "Industry" at bounding box center [305, 126] width 20 height 7
type input "trave"
click at [301, 142] on span at bounding box center [304, 141] width 6 height 6
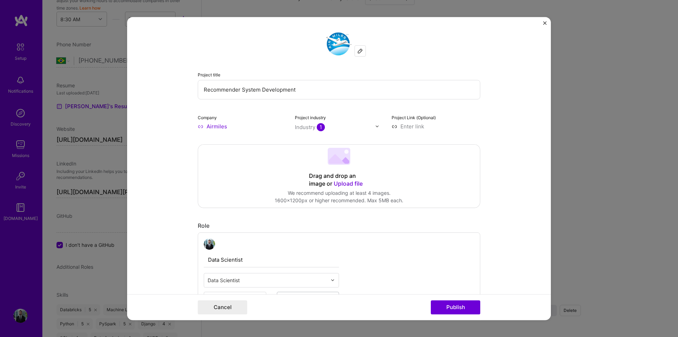
click at [493, 189] on form "Project title Recommender System Development Company Airmiles Project industry …" at bounding box center [339, 168] width 424 height 303
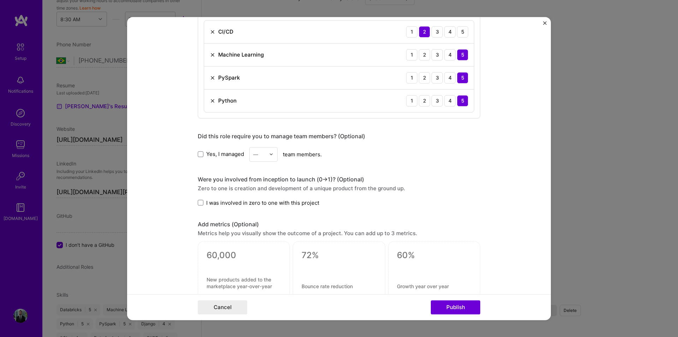
scroll to position [459, 0]
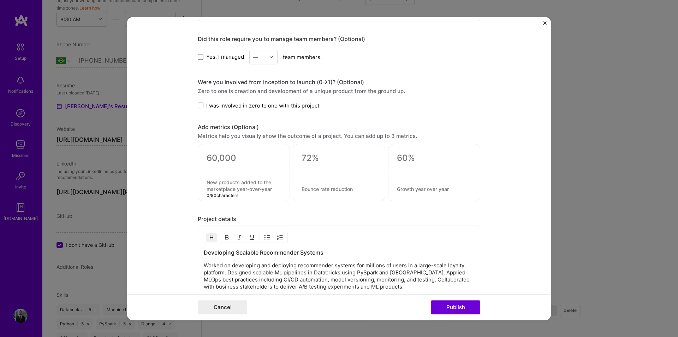
click at [232, 186] on textarea at bounding box center [244, 185] width 75 height 13
click at [222, 158] on textarea at bounding box center [244, 158] width 75 height 11
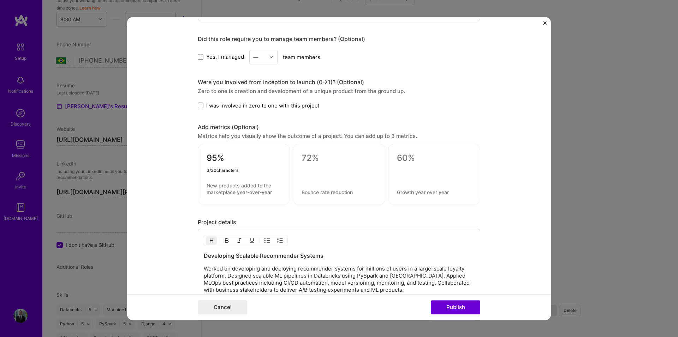
type textarea "95%"
click at [218, 182] on div "95% 3 / 30 characters" at bounding box center [244, 174] width 92 height 60
click at [234, 190] on textarea at bounding box center [244, 188] width 75 height 13
type textarea "Decrease in training/scoring pipelines runtime"
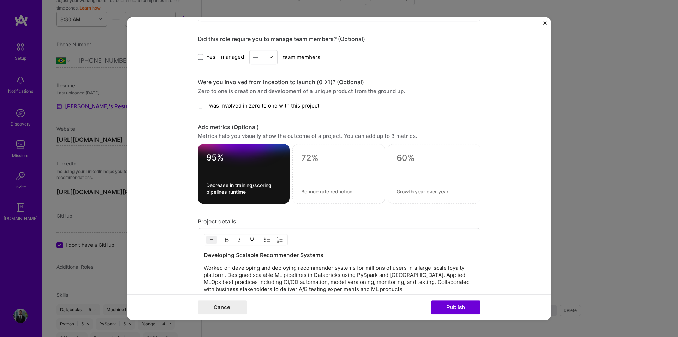
click at [309, 150] on div at bounding box center [338, 174] width 93 height 60
click at [308, 163] on textarea at bounding box center [338, 158] width 75 height 11
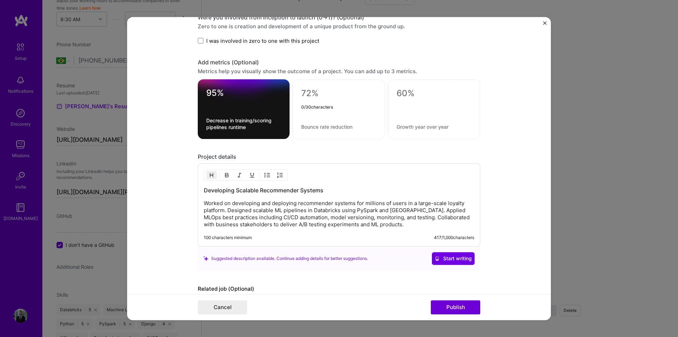
scroll to position [563, 0]
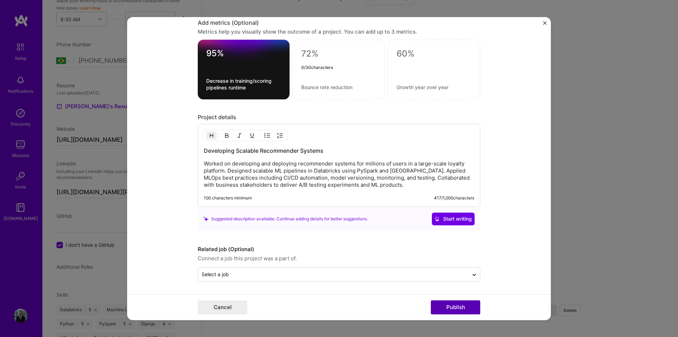
click at [455, 313] on button "Publish" at bounding box center [455, 307] width 49 height 14
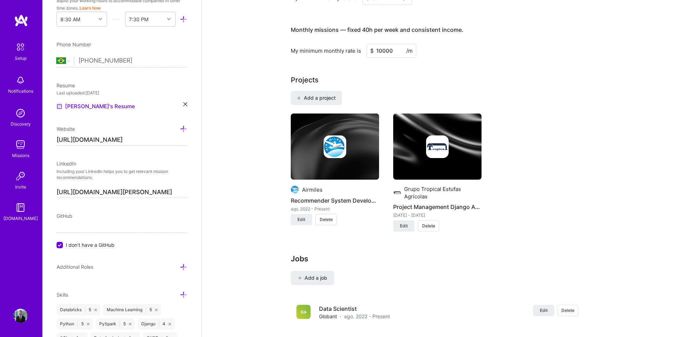
click at [314, 81] on div "Projects Add a project Airmiles Recommender System Development ago. 2022 - Pres…" at bounding box center [437, 158] width 293 height 166
click at [313, 91] on button "Add a project" at bounding box center [316, 98] width 51 height 14
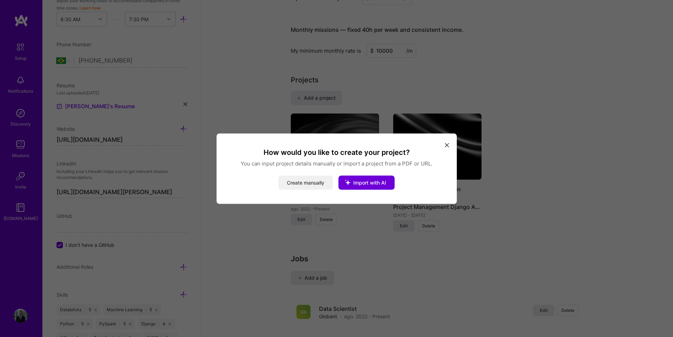
click at [324, 181] on button "Create manually" at bounding box center [305, 182] width 54 height 14
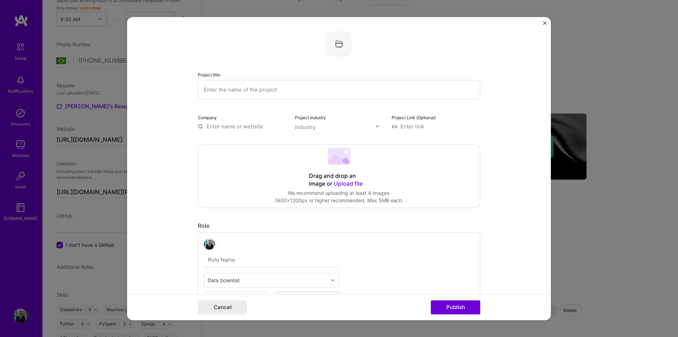
click at [256, 95] on input "text" at bounding box center [339, 89] width 283 height 19
type input "U"
type input "Databricks Unity Catalog Migration"
click at [520, 219] on form "Project title Databricks Unity Catalog Migration Company Project industry Indus…" at bounding box center [339, 168] width 424 height 303
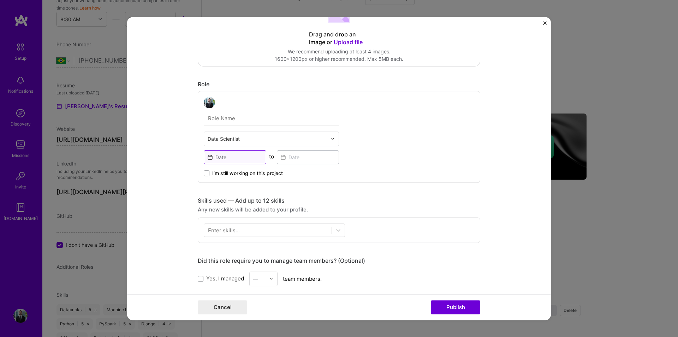
click at [238, 158] on input at bounding box center [235, 157] width 63 height 14
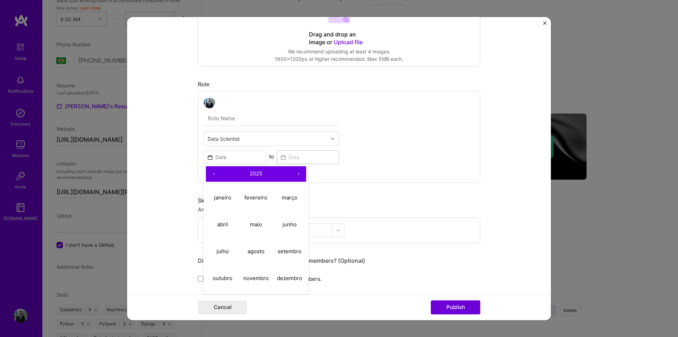
click at [208, 171] on button "‹" at bounding box center [214, 174] width 16 height 16
click at [289, 229] on button "junho" at bounding box center [290, 224] width 34 height 27
type input "[DATE]"
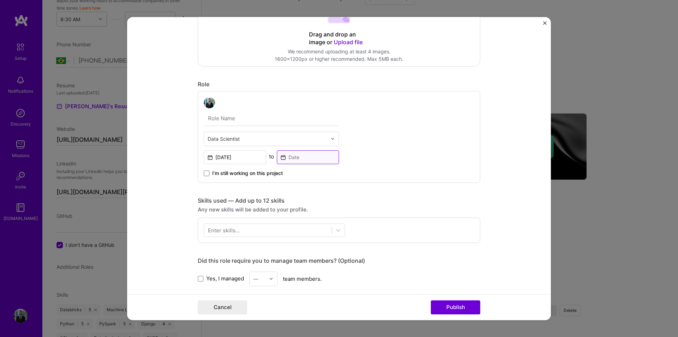
click at [305, 160] on input at bounding box center [308, 157] width 63 height 14
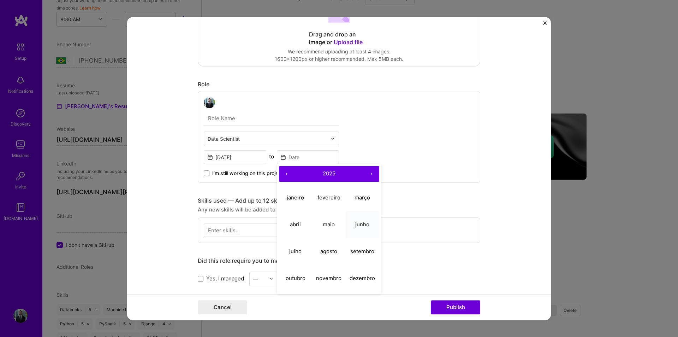
click at [366, 226] on abbr "junho" at bounding box center [362, 224] width 14 height 7
type input "[DATE]"
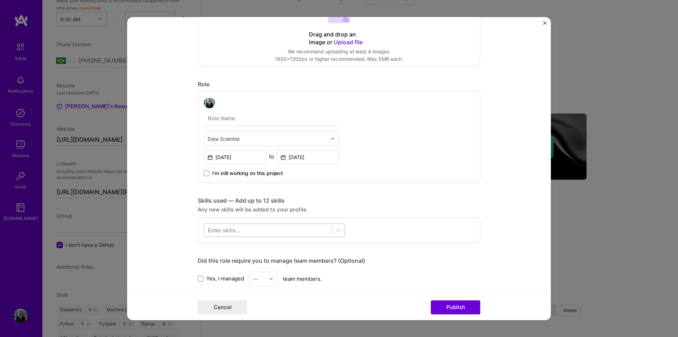
click at [242, 229] on div at bounding box center [268, 230] width 128 height 12
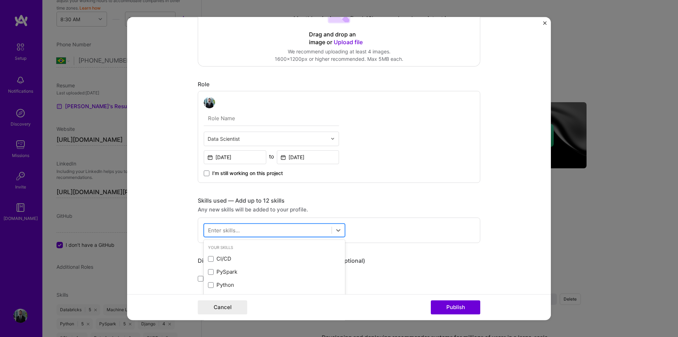
scroll to position [531, 0]
click at [209, 272] on span at bounding box center [211, 272] width 6 height 6
click at [0, 0] on input "checkbox" at bounding box center [0, 0] width 0 height 0
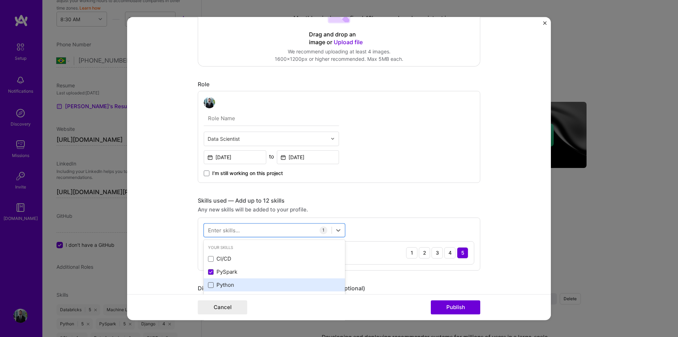
click at [208, 286] on span at bounding box center [211, 285] width 6 height 6
click at [0, 0] on input "checkbox" at bounding box center [0, 0] width 0 height 0
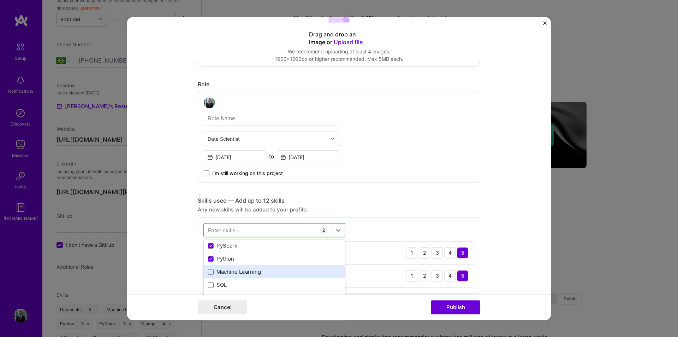
scroll to position [35, 0]
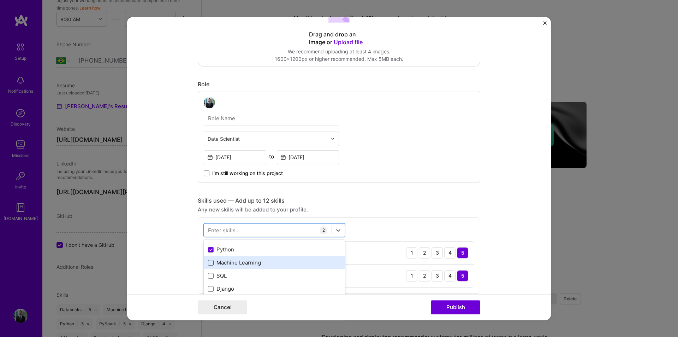
click at [208, 263] on span at bounding box center [211, 263] width 6 height 6
click at [0, 0] on input "checkbox" at bounding box center [0, 0] width 0 height 0
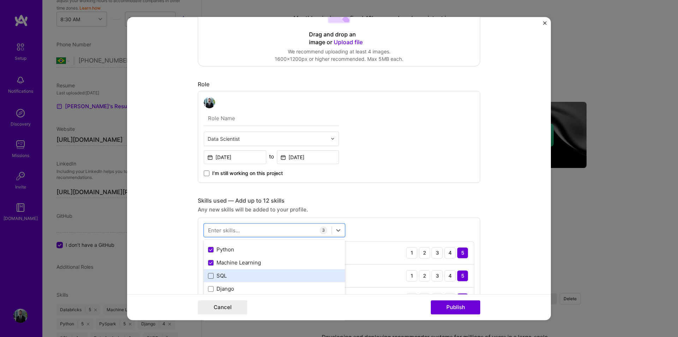
click at [208, 276] on span at bounding box center [211, 276] width 6 height 6
click at [0, 0] on input "checkbox" at bounding box center [0, 0] width 0 height 0
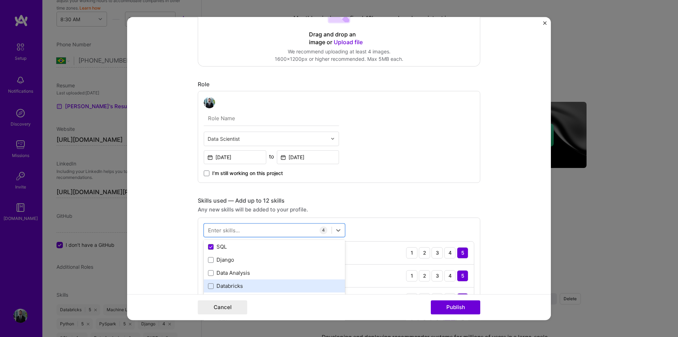
scroll to position [71, 0]
click at [210, 281] on span at bounding box center [211, 280] width 6 height 6
click at [0, 0] on input "checkbox" at bounding box center [0, 0] width 0 height 0
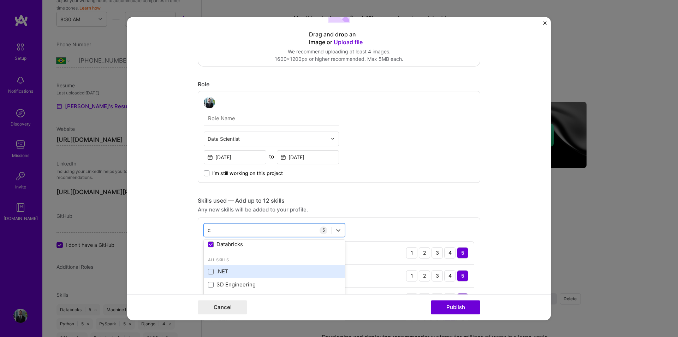
scroll to position [0, 0]
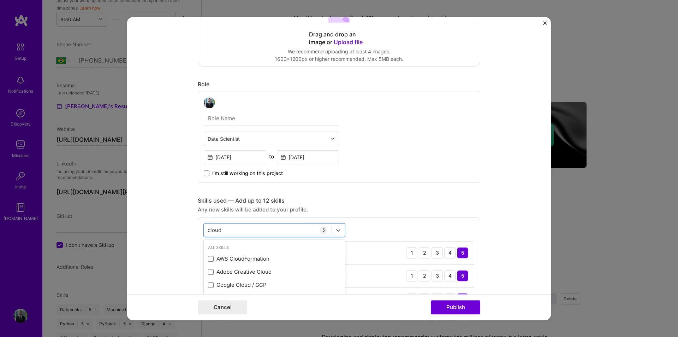
type input "cloud"
click at [407, 188] on div "Project title Databricks Unity Catalog Migration Company Project industry Indus…" at bounding box center [339, 293] width 283 height 807
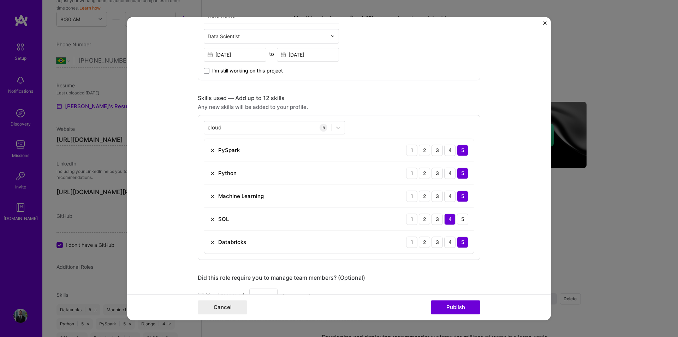
scroll to position [283, 0]
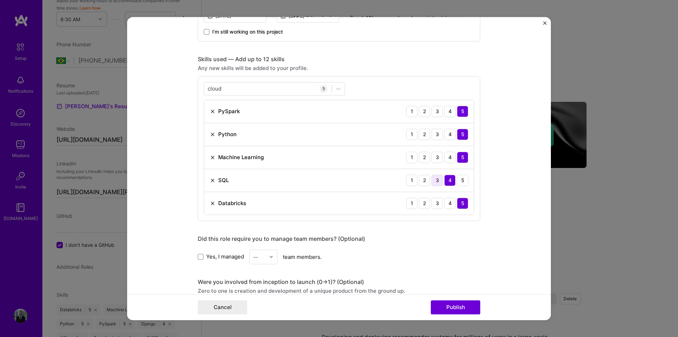
click at [434, 182] on div "3" at bounding box center [437, 179] width 11 height 11
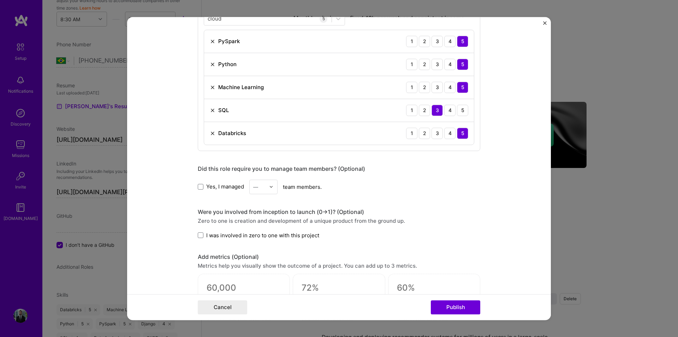
scroll to position [424, 0]
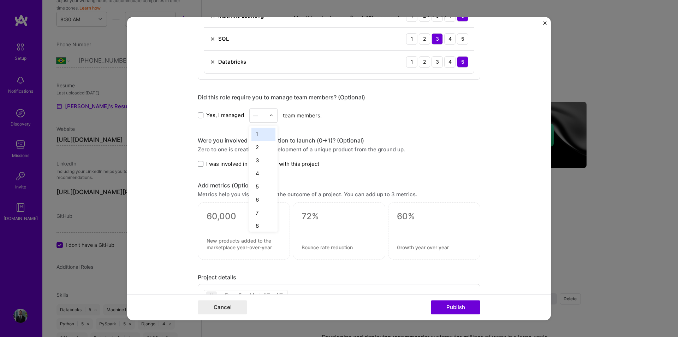
click at [263, 115] on input "text" at bounding box center [259, 115] width 12 height 7
click at [395, 115] on div "Yes, I managed option 1 focused, 1 of 25. 25 results available. Use Up and Down…" at bounding box center [339, 115] width 283 height 14
click at [206, 112] on span "Yes, I managed" at bounding box center [225, 114] width 38 height 7
click at [0, 0] on input "Yes, I managed" at bounding box center [0, 0] width 0 height 0
click at [257, 114] on input "text" at bounding box center [259, 115] width 12 height 7
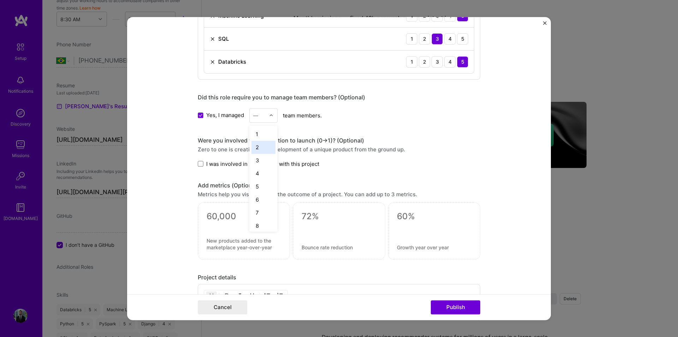
click at [259, 148] on div "2" at bounding box center [263, 147] width 24 height 13
click at [464, 141] on div "Were you involved from inception to launch (0 -> 1)? (Optional)" at bounding box center [339, 140] width 283 height 7
click at [226, 218] on textarea at bounding box center [244, 216] width 75 height 11
type textarea "0"
type textarea "50"
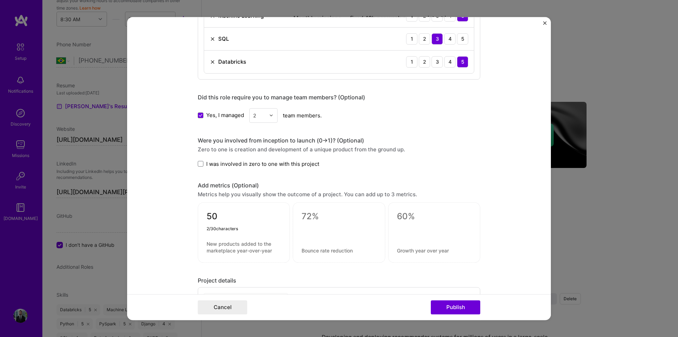
click at [217, 247] on textarea at bounding box center [244, 246] width 75 height 13
type textarea "Tables migrated"
click at [319, 219] on textarea at bounding box center [339, 216] width 75 height 11
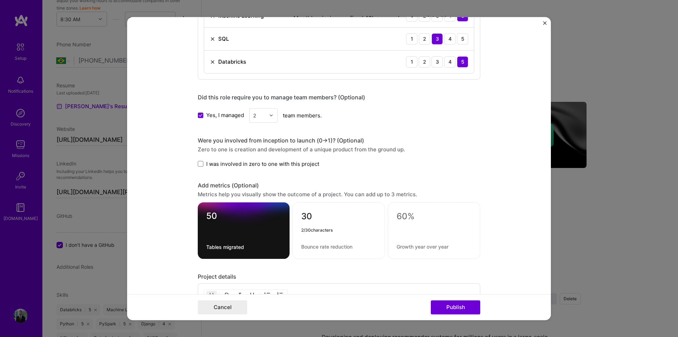
type textarea "30"
click at [313, 246] on textarea at bounding box center [338, 246] width 75 height 7
type textarea "Pipelines migrated"
click at [525, 262] on form "Project title Databricks Unity Catalog Migration Company Project industry Indus…" at bounding box center [339, 168] width 424 height 303
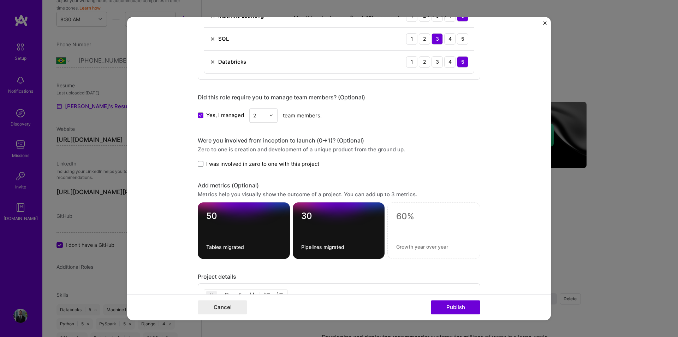
click at [413, 217] on textarea at bounding box center [433, 216] width 75 height 11
type textarea "5"
click at [403, 245] on textarea at bounding box center [433, 246] width 75 height 7
type textarea "ML models migrated"
click at [502, 249] on form "Project title Databricks Unity Catalog Migration Company Project industry Indus…" at bounding box center [339, 168] width 424 height 303
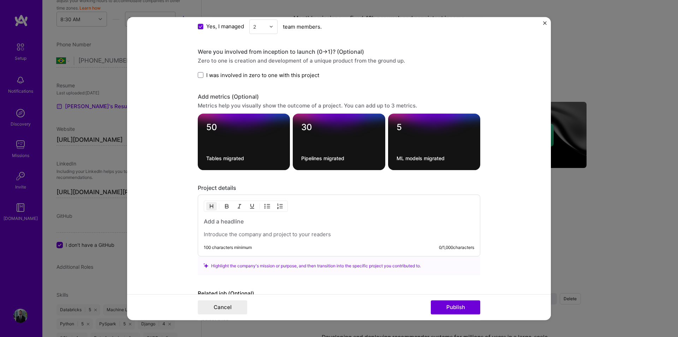
scroll to position [557, 0]
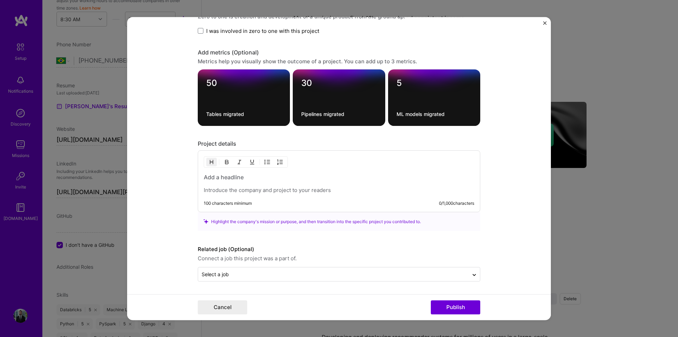
click at [230, 180] on h3 at bounding box center [339, 177] width 271 height 8
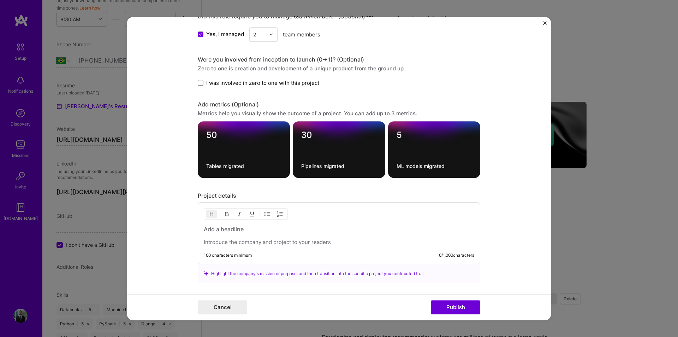
scroll to position [521, 0]
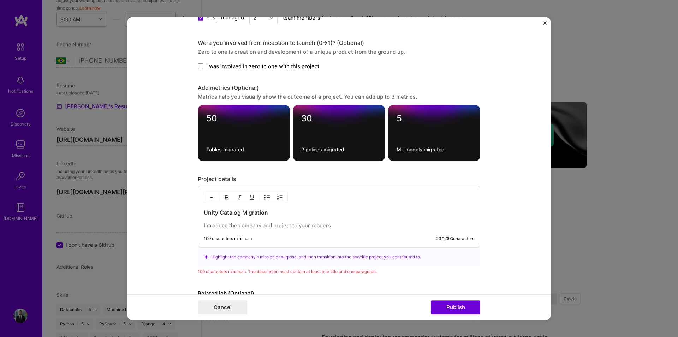
click at [263, 225] on p at bounding box center [339, 225] width 271 height 7
click at [351, 223] on p "Planned and implemented migration from Hive Metastore" at bounding box center [339, 225] width 271 height 7
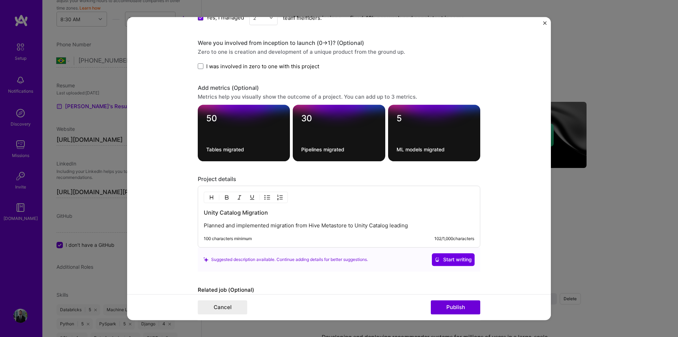
click at [401, 222] on p "Planned and implemented migration from Hive Metastore to Unity Catalog leading" at bounding box center [339, 225] width 271 height 7
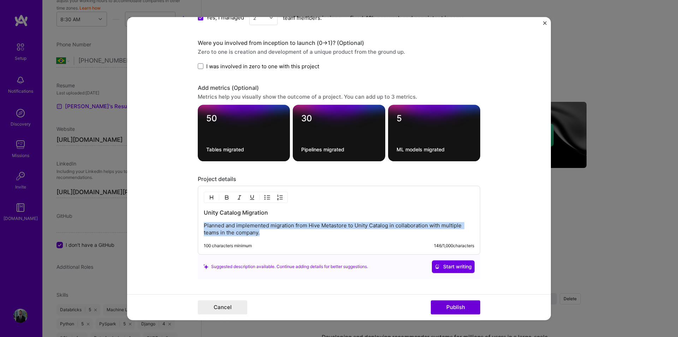
drag, startPoint x: 273, startPoint y: 231, endPoint x: 166, endPoint y: 222, distance: 107.7
click at [166, 222] on form "Project title Databricks Unity Catalog Migration Company Project industry Indus…" at bounding box center [339, 168] width 424 height 303
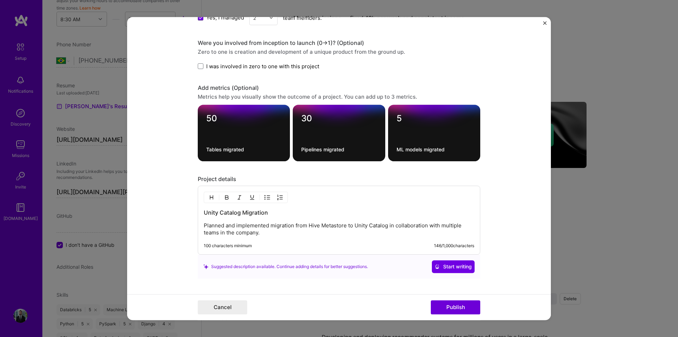
click at [282, 237] on div "Unity Catalog Migration Planned and implemented migration from Hive Metastore t…" at bounding box center [339, 219] width 283 height 69
click at [283, 234] on p "Planned and implemented migration from Hive Metastore to Unity Catalog in colla…" at bounding box center [339, 229] width 271 height 14
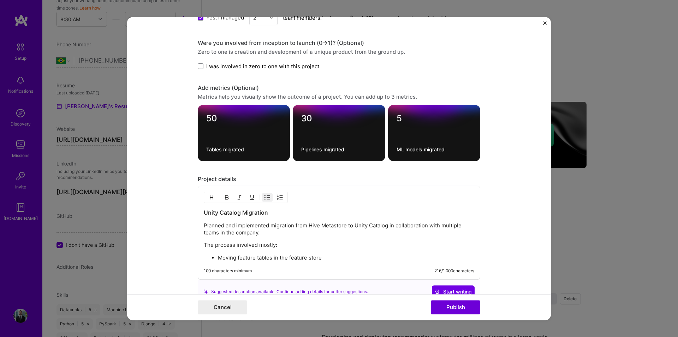
click at [219, 260] on p "Moving feature tables in the feature store" at bounding box center [346, 257] width 256 height 7
click at [325, 258] on p "Migrating feature tables in the feature store" at bounding box center [346, 257] width 256 height 7
click at [272, 246] on p "The process involved mostly:" at bounding box center [339, 244] width 271 height 7
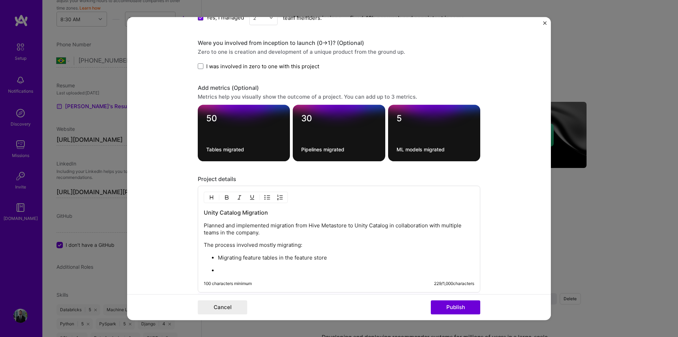
click at [231, 260] on p "Migrating feature tables in the feature store" at bounding box center [346, 257] width 256 height 7
click at [236, 266] on ul "Feature tables in the feature store" at bounding box center [339, 264] width 271 height 20
click at [306, 226] on p "Planned and implemented migration from Hive Metastore to Unity Catalog in colla…" at bounding box center [339, 229] width 271 height 14
click at [320, 282] on p at bounding box center [346, 282] width 256 height 7
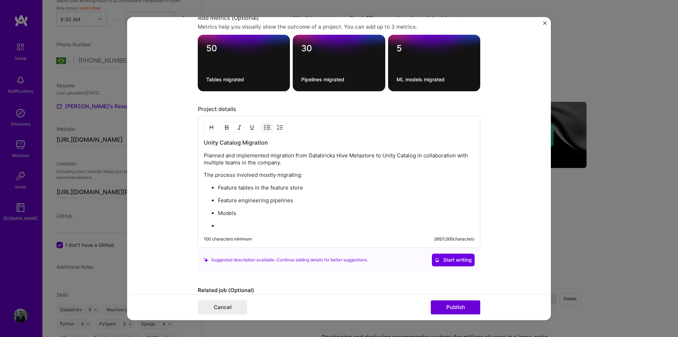
scroll to position [592, 0]
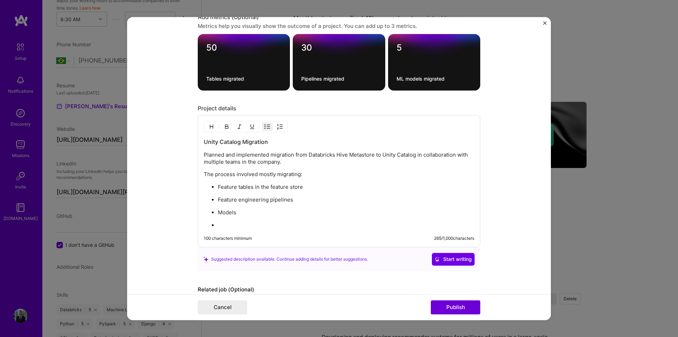
click at [236, 210] on p "Models" at bounding box center [346, 212] width 256 height 7
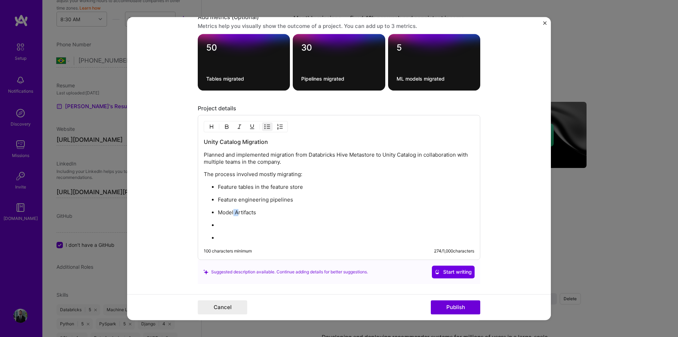
drag, startPoint x: 235, startPoint y: 212, endPoint x: 231, endPoint y: 213, distance: 4.5
click at [231, 213] on p "Model Artifacts" at bounding box center [346, 212] width 256 height 7
click at [234, 223] on p at bounding box center [346, 224] width 256 height 7
click at [232, 214] on p "Modelartifacts" at bounding box center [346, 212] width 256 height 7
click at [231, 219] on ul "Feature tables in the feature store Feature engineering pipelines Model artifac…" at bounding box center [339, 212] width 271 height 58
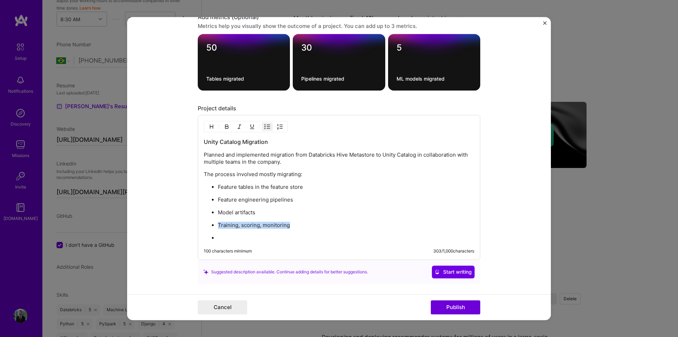
drag, startPoint x: 298, startPoint y: 224, endPoint x: 217, endPoint y: 223, distance: 81.6
click at [218, 223] on p "Training, scoring, monitoring" at bounding box center [346, 224] width 256 height 7
click at [218, 235] on p at bounding box center [346, 237] width 256 height 7
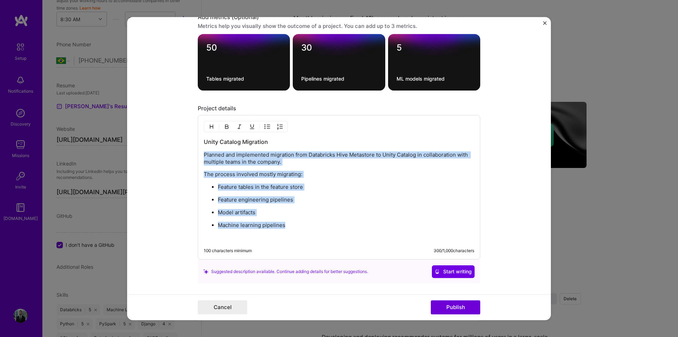
drag, startPoint x: 283, startPoint y: 213, endPoint x: 196, endPoint y: 148, distance: 108.5
click at [198, 148] on div "Unity Catalog Migration Planned and implemented migration from Databricks Hive …" at bounding box center [339, 187] width 283 height 144
copy div "Planned and implemented migration from Databricks Hive Metastore to Unity Catal…"
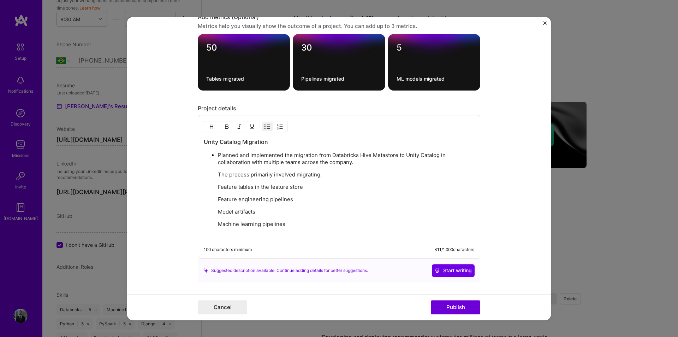
click at [218, 156] on p "Planned and implemented the migration from Databricks Hive Metastore to Unity C…" at bounding box center [346, 159] width 256 height 14
click at [218, 188] on p "Feature tables in the feature store" at bounding box center [346, 186] width 256 height 7
click at [214, 197] on ul "The process primarily involved migrating: Feature tables in the feature store F…" at bounding box center [339, 206] width 271 height 70
click at [213, 211] on ul "The process primarily involved migrating: Feature tables in the feature store F…" at bounding box center [339, 206] width 271 height 70
click at [218, 228] on p "Machine learning pipelines" at bounding box center [346, 224] width 256 height 7
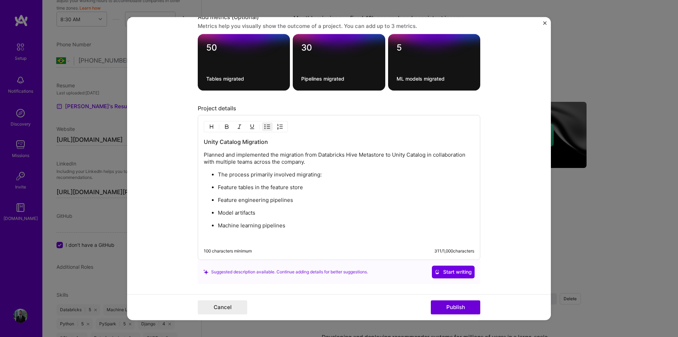
click at [316, 228] on p "Machine learning pipelines" at bounding box center [346, 225] width 256 height 7
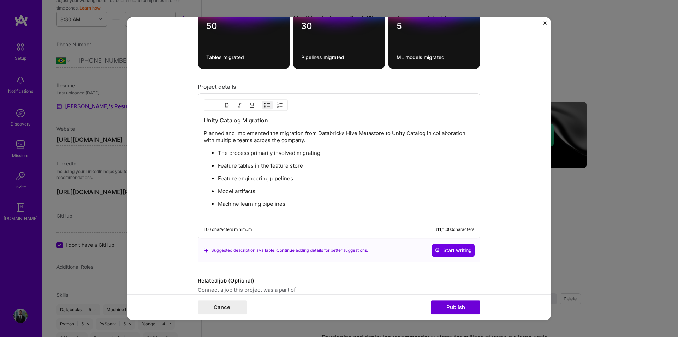
scroll to position [645, 0]
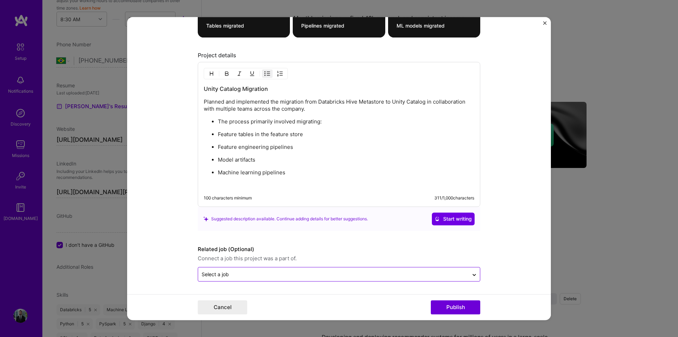
click at [321, 272] on input "text" at bounding box center [333, 273] width 263 height 7
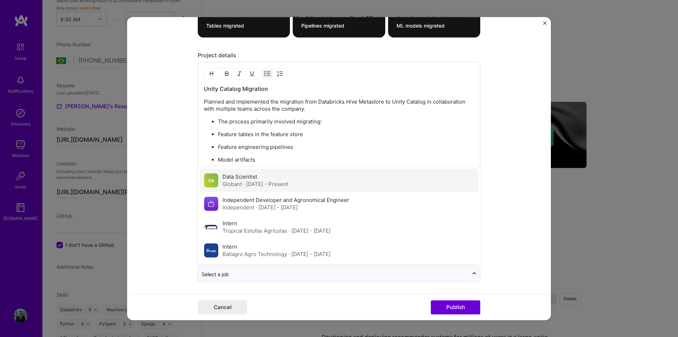
click at [270, 183] on span "· [DATE] - Present" at bounding box center [265, 183] width 45 height 7
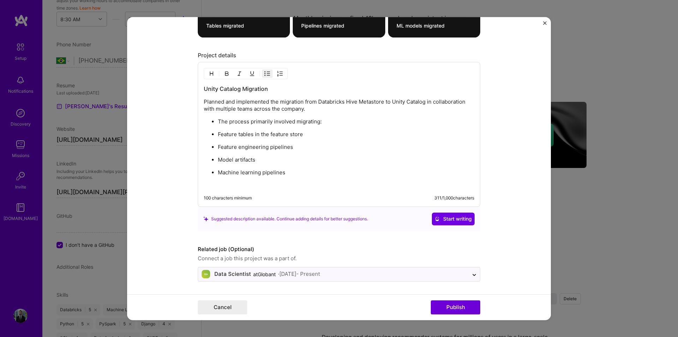
click at [510, 273] on form "Project title Databricks Unity Catalog Migration Company Project industry Indus…" at bounding box center [339, 168] width 424 height 303
click at [468, 300] on button "Publish" at bounding box center [455, 307] width 49 height 14
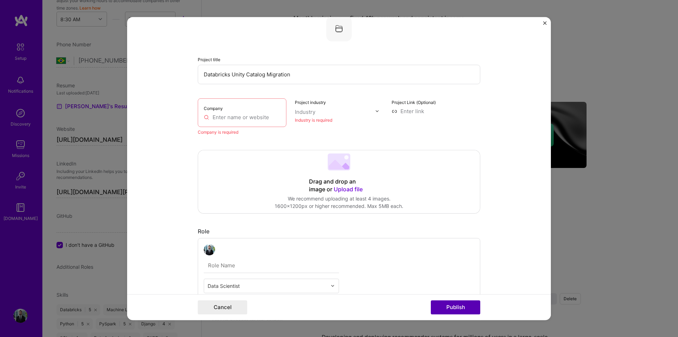
scroll to position [14, 0]
click at [257, 121] on input "text" at bounding box center [242, 117] width 77 height 7
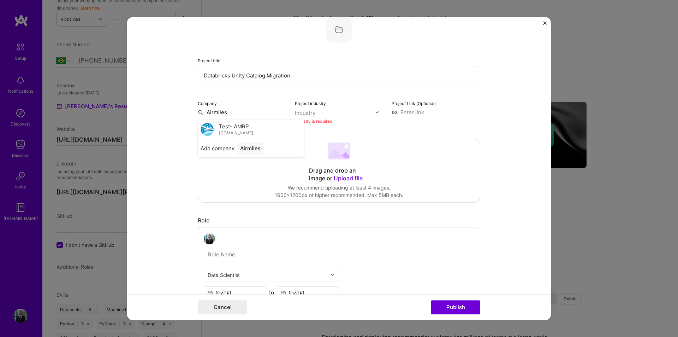
click at [239, 137] on div "Test- AMRP [DOMAIN_NAME]" at bounding box center [251, 129] width 106 height 20
click at [238, 113] on input "Test- AMRP" at bounding box center [242, 111] width 89 height 7
click at [241, 113] on input "Airmiles" at bounding box center [242, 111] width 89 height 7
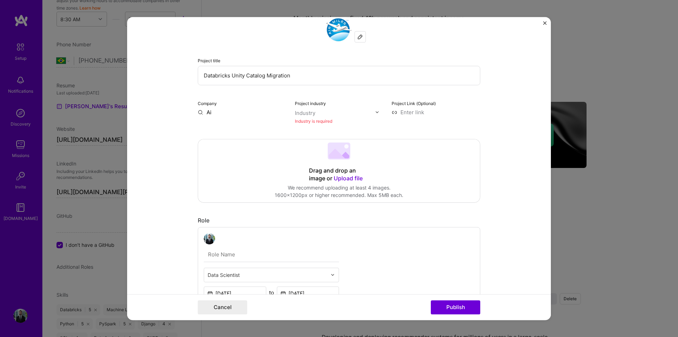
type input "A"
click at [251, 131] on div "Test- AMRP [DOMAIN_NAME]" at bounding box center [251, 129] width 106 height 20
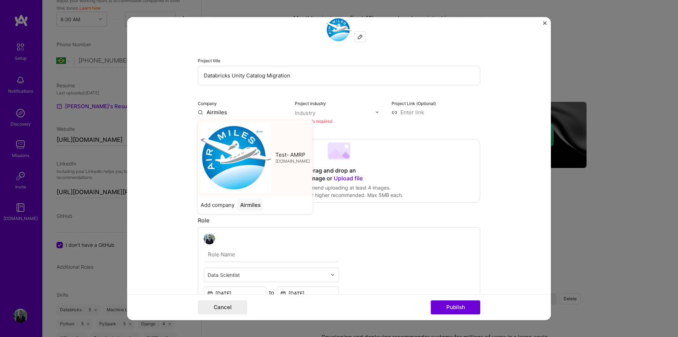
type input "Test- AMRP"
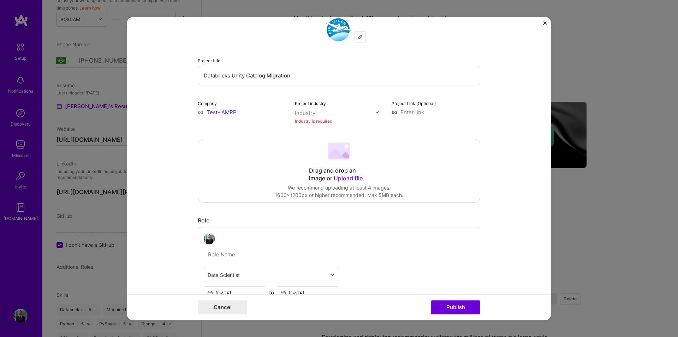
click at [312, 115] on div "Industry" at bounding box center [305, 112] width 20 height 7
type input "trave"
click at [302, 128] on span at bounding box center [304, 127] width 6 height 6
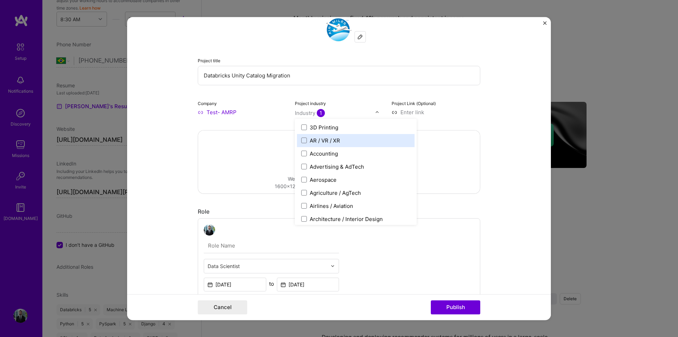
click at [489, 144] on form "Project title Databricks Unity Catalog Migration Company Test- AMRP Project ind…" at bounding box center [339, 168] width 424 height 303
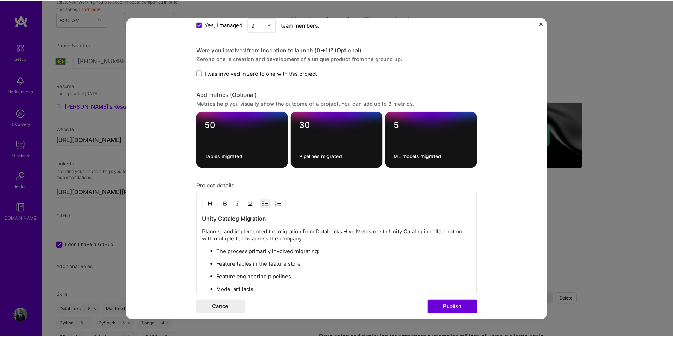
scroll to position [615, 0]
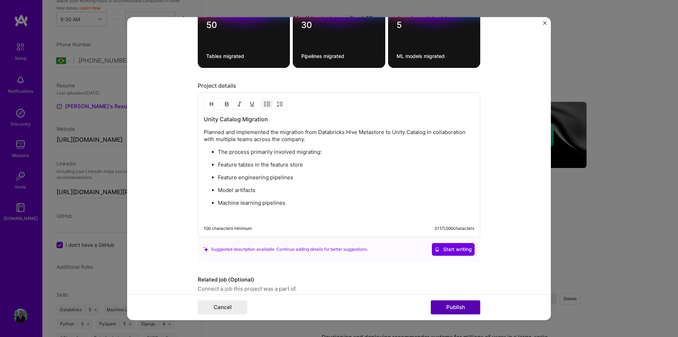
click at [456, 307] on button "Publish" at bounding box center [455, 307] width 49 height 14
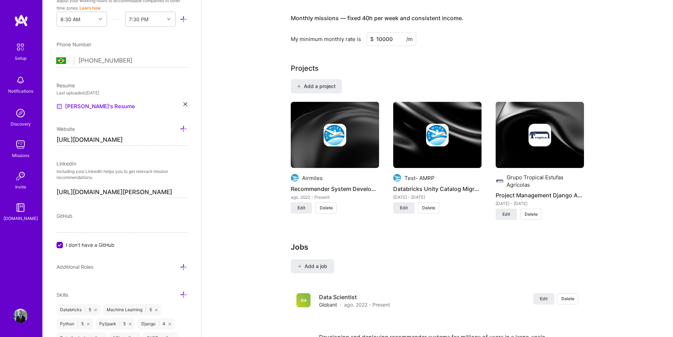
click at [586, 259] on div "Complete your profile to take the first step in unlocking full [DOMAIN_NAME] ac…" at bounding box center [437, 130] width 471 height 1264
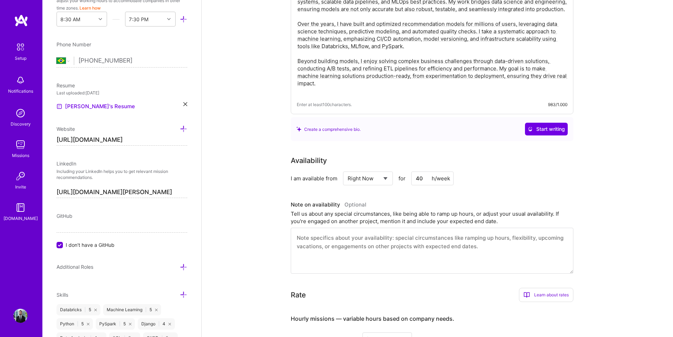
scroll to position [0, 0]
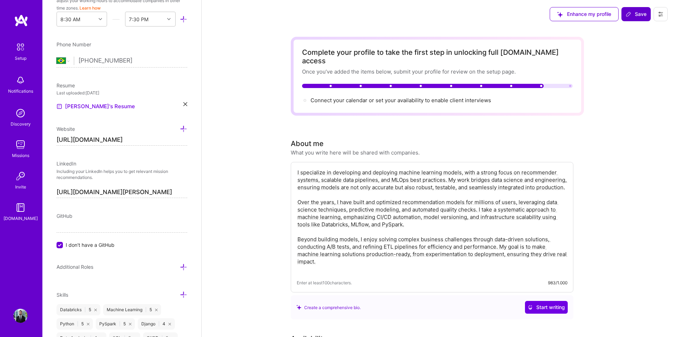
click at [631, 19] on button "Save" at bounding box center [635, 14] width 29 height 14
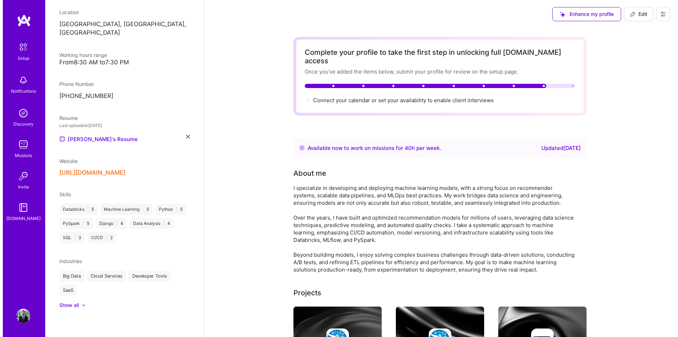
scroll to position [114, 0]
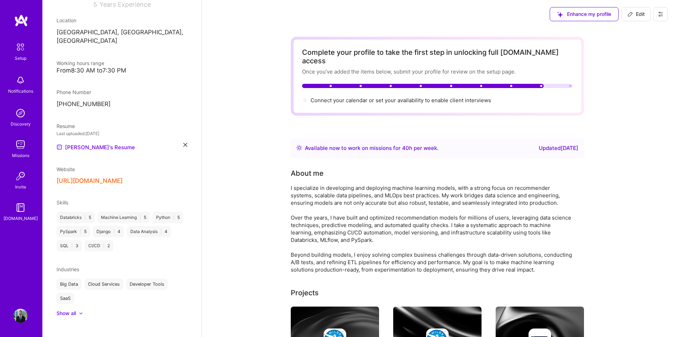
drag, startPoint x: 310, startPoint y: 140, endPoint x: 578, endPoint y: 142, distance: 267.4
click at [578, 144] on div "Available now to work on missions for 40 h per week . Updated [DATE]" at bounding box center [437, 148] width 282 height 8
click at [311, 144] on div "Available now to work on missions for 40 h per week ." at bounding box center [372, 148] width 134 height 8
click at [332, 97] on span "Connect your calendar or set your availability to enable client interviews →" at bounding box center [403, 100] width 187 height 7
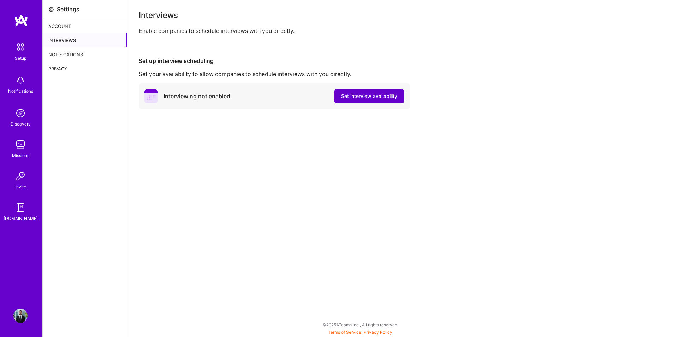
click at [355, 95] on span "Set interview availability" at bounding box center [369, 96] width 56 height 7
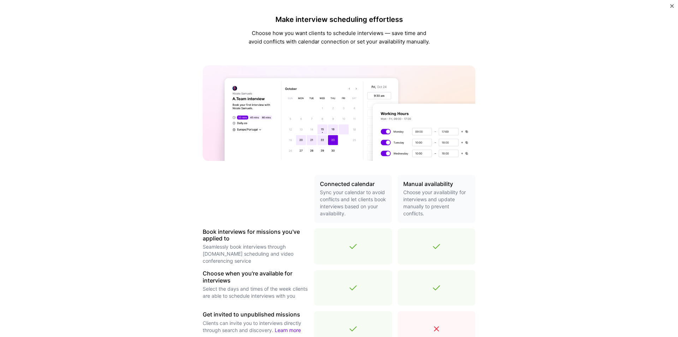
scroll to position [158, 0]
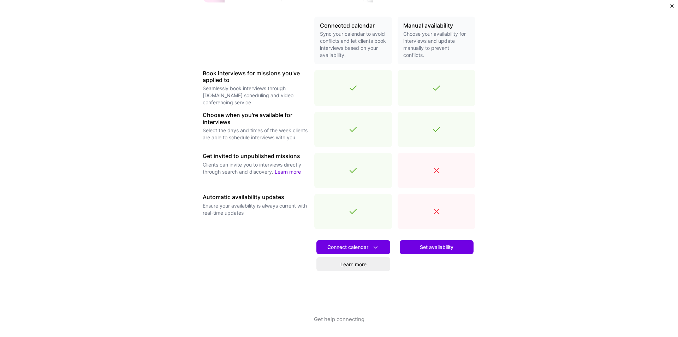
click at [455, 248] on button "Set availability" at bounding box center [437, 247] width 74 height 14
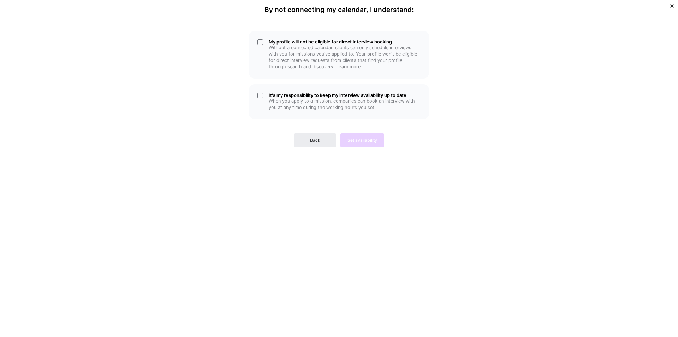
scroll to position [0, 0]
click at [296, 92] on div "It's my responsibility to keep my interview availability up to date When you ap…" at bounding box center [339, 101] width 180 height 35
click at [296, 95] on h5 "It's my responsibility to keep my interview availability up to date" at bounding box center [345, 95] width 152 height 5
click at [321, 144] on button "Back" at bounding box center [315, 140] width 42 height 14
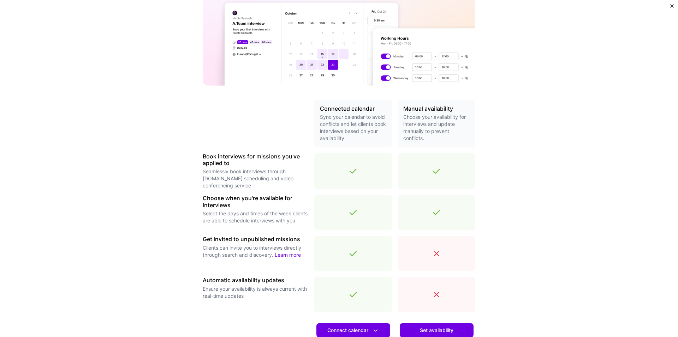
scroll to position [158, 0]
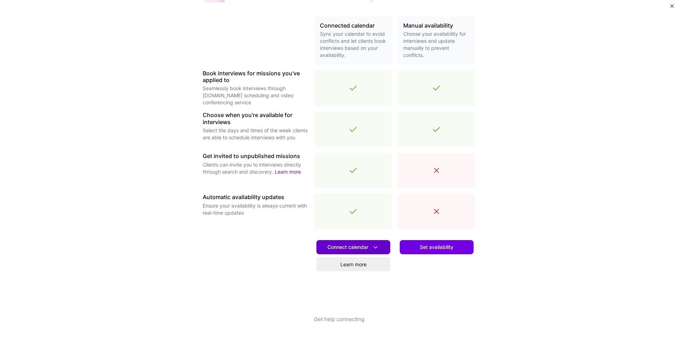
click at [350, 248] on span "Connect calendar" at bounding box center [353, 246] width 52 height 7
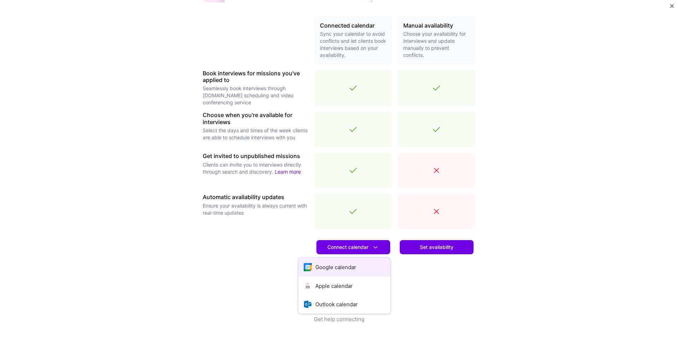
click at [363, 268] on button "Google calendar" at bounding box center [344, 266] width 92 height 19
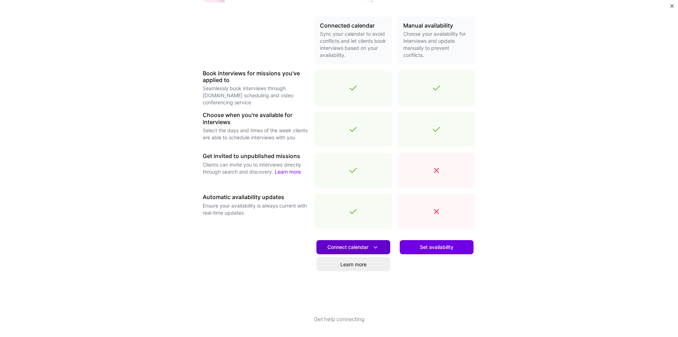
click at [365, 242] on button "Connect calendar" at bounding box center [353, 247] width 74 height 14
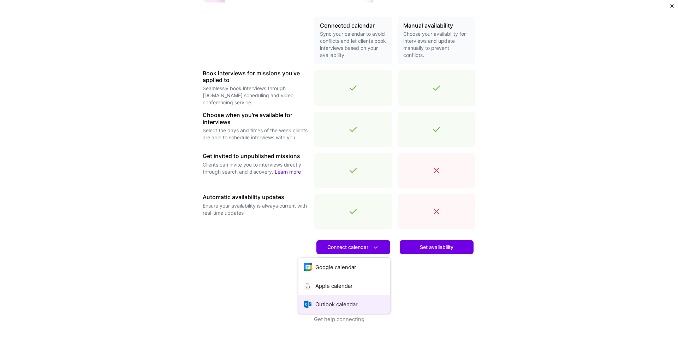
click at [325, 303] on button "Outlook calendar" at bounding box center [344, 304] width 92 height 19
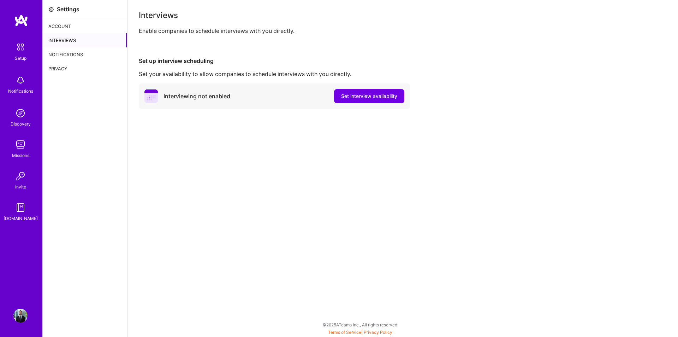
click at [269, 134] on div "Interviews Enable companies to schedule interviews with you directly. Set up in…" at bounding box center [403, 168] width 551 height 337
click at [381, 89] on button "Set interview availability" at bounding box center [369, 96] width 70 height 14
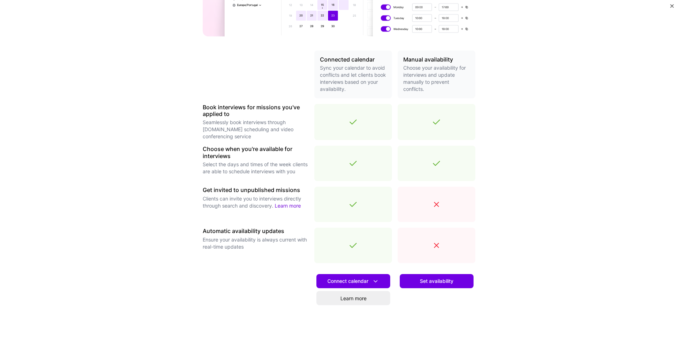
scroll to position [158, 0]
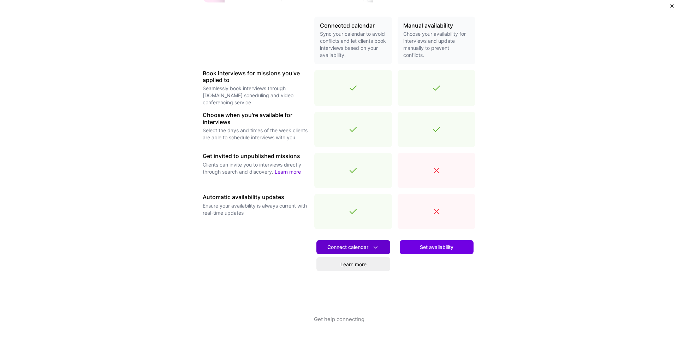
click at [355, 245] on span "Connect calendar" at bounding box center [353, 246] width 52 height 7
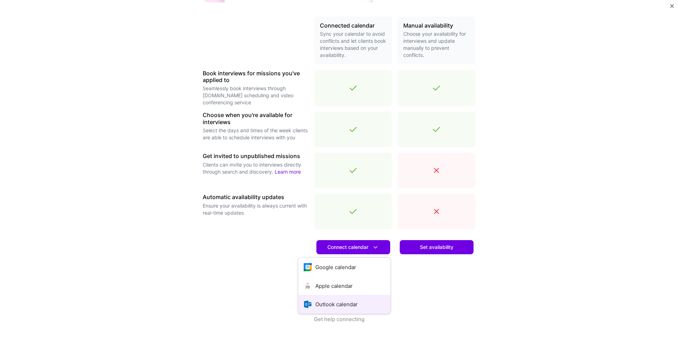
click at [351, 308] on button "Outlook calendar" at bounding box center [344, 304] width 92 height 19
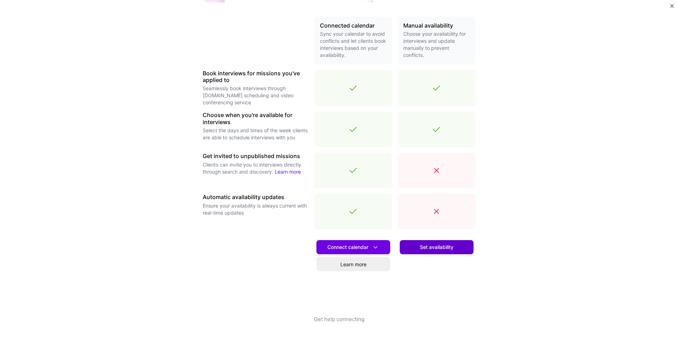
click at [436, 253] on button "Set availability" at bounding box center [437, 247] width 74 height 14
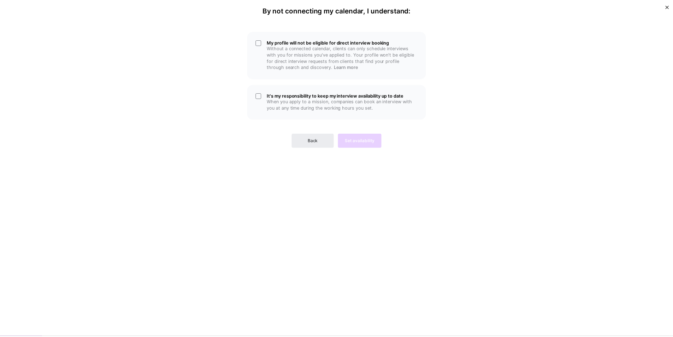
scroll to position [0, 0]
click at [284, 66] on p "Without a connected calendar, clients can only schedule interviews with you for…" at bounding box center [345, 57] width 152 height 25
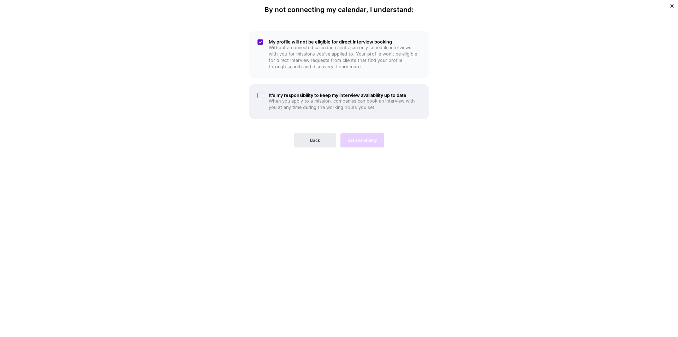
click at [296, 103] on p "When you apply to a mission, companies can book an interview with you at any ti…" at bounding box center [345, 104] width 152 height 13
click at [361, 138] on span "Set availability" at bounding box center [363, 140] width 30 height 6
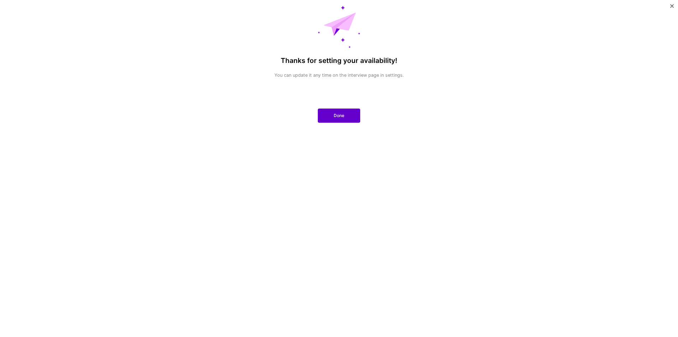
click at [348, 114] on button "Done" at bounding box center [339, 115] width 42 height 14
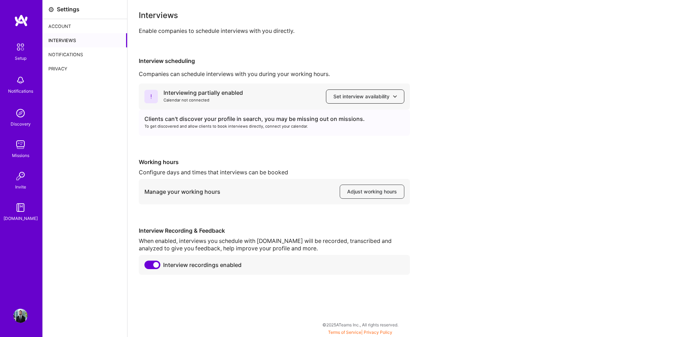
click at [388, 101] on button "Set interview availability" at bounding box center [365, 96] width 78 height 14
click at [448, 118] on div "Interviewing partially enabled Calendar not connected Set interview availabilit…" at bounding box center [403, 178] width 528 height 191
click at [168, 90] on div "Interviewing partially enabled" at bounding box center [203, 92] width 79 height 7
click at [135, 96] on div "Interviews Enable companies to schedule interviews with you directly. Interview…" at bounding box center [403, 168] width 551 height 337
click at [402, 155] on div "Interviewing partially enabled Calendar not connected Set interview availabilit…" at bounding box center [403, 178] width 528 height 191
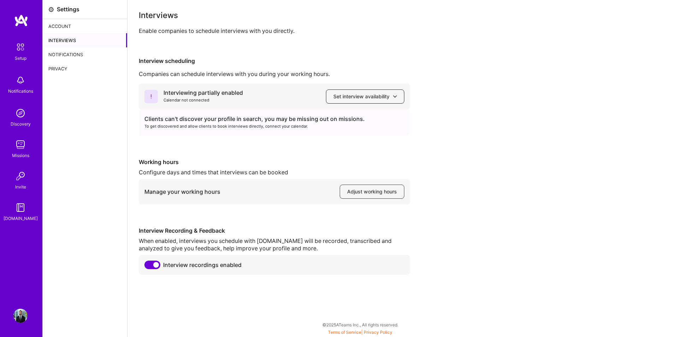
click at [347, 99] on span "Set interview availability" at bounding box center [365, 96] width 64 height 7
click at [213, 142] on div "Interviewing partially enabled Calendar not connected Set interview availabilit…" at bounding box center [403, 178] width 528 height 191
click at [152, 99] on icon at bounding box center [150, 96] width 13 height 13
click at [71, 49] on div "Notifications" at bounding box center [85, 54] width 84 height 14
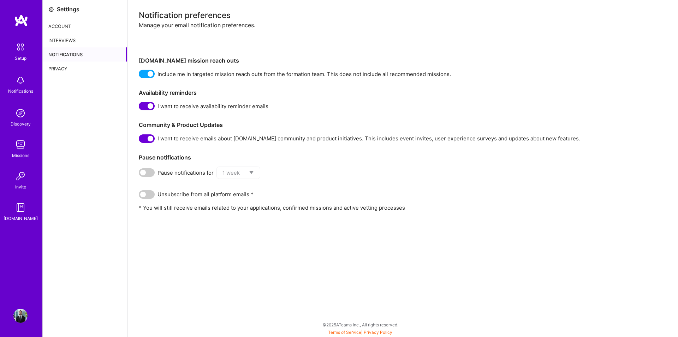
click at [71, 41] on div "Interviews" at bounding box center [85, 40] width 84 height 14
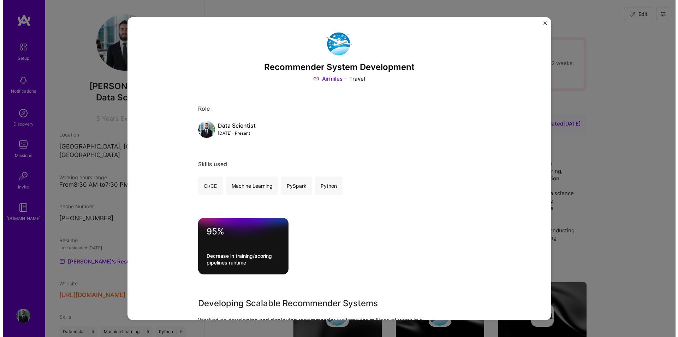
scroll to position [141, 0]
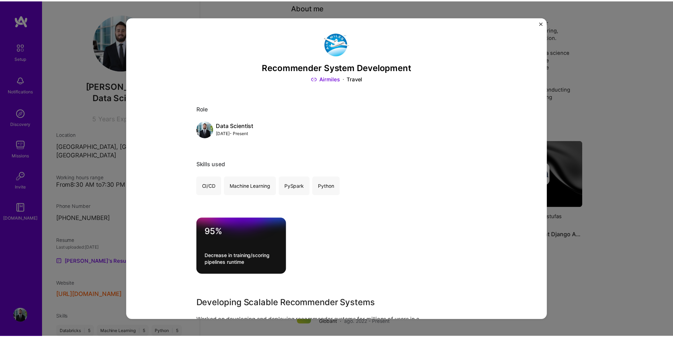
scroll to position [243, 0]
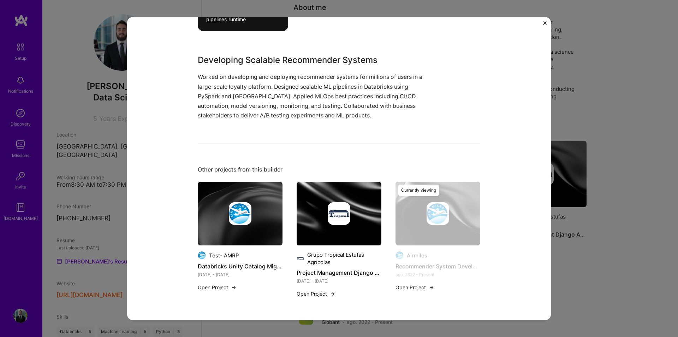
click at [545, 22] on img "Close" at bounding box center [545, 23] width 4 height 4
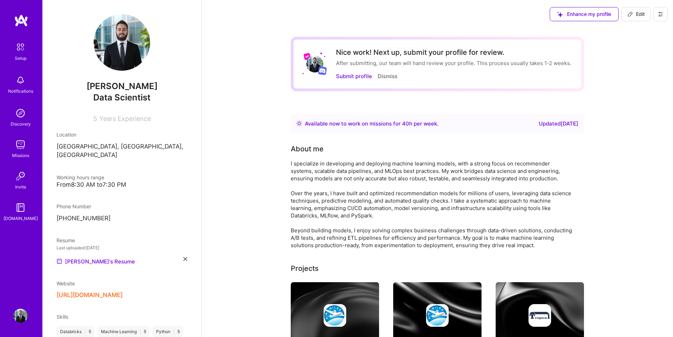
drag, startPoint x: 614, startPoint y: 256, endPoint x: 615, endPoint y: 20, distance: 235.9
click at [631, 16] on icon at bounding box center [630, 14] width 6 height 6
select select "BR"
select select "Right Now"
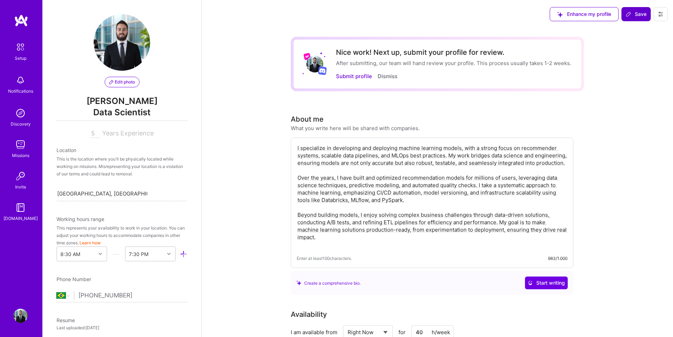
scroll to position [259, 0]
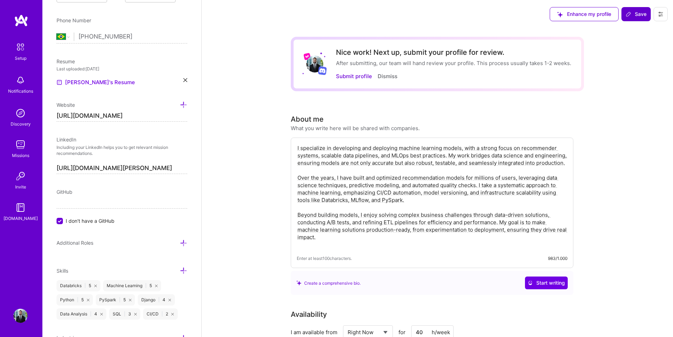
click at [16, 61] on div "Setup" at bounding box center [21, 57] width 12 height 7
